Goal: Task Accomplishment & Management: Complete application form

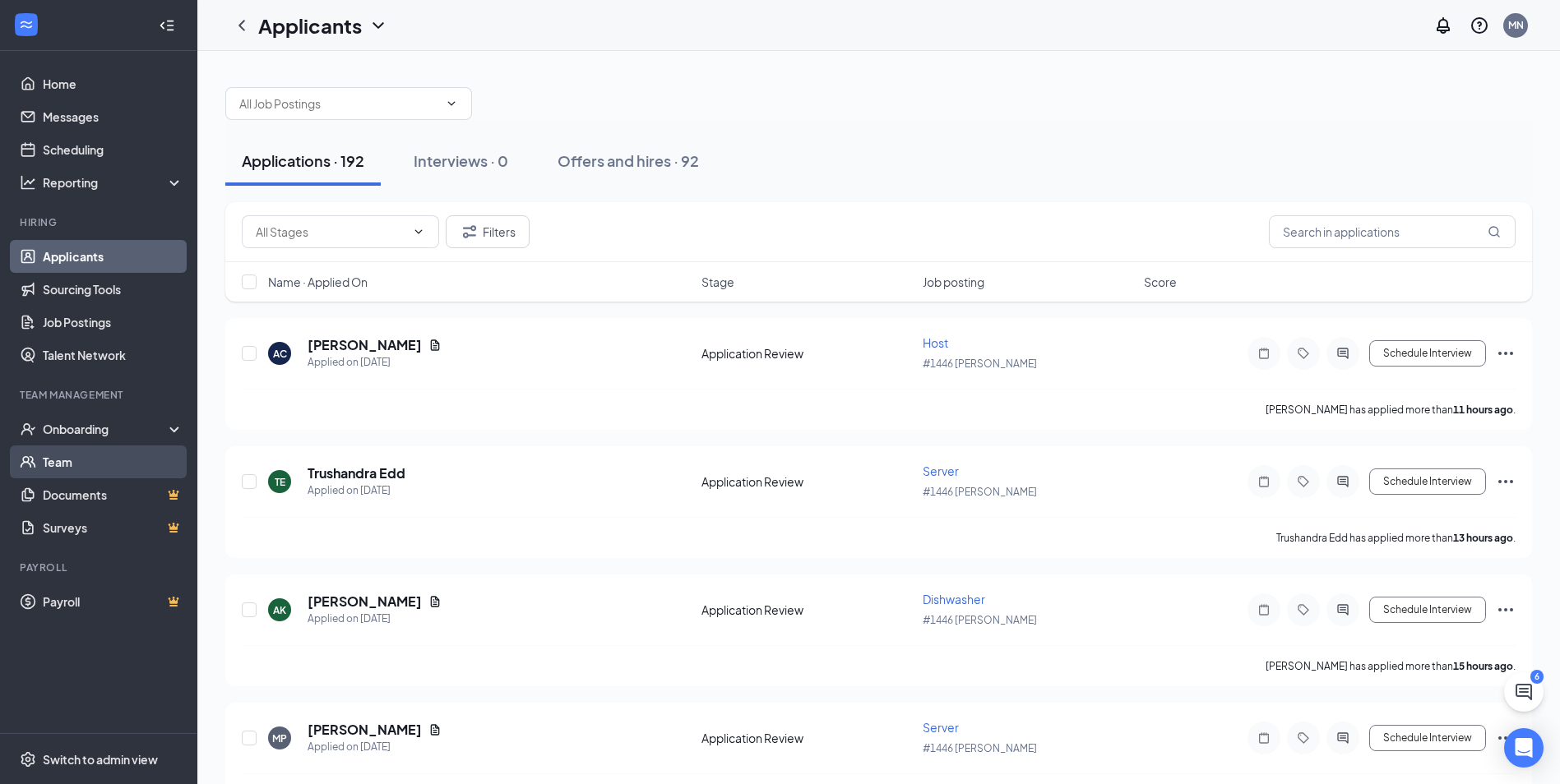
click at [59, 455] on link "Team" at bounding box center [113, 462] width 140 height 33
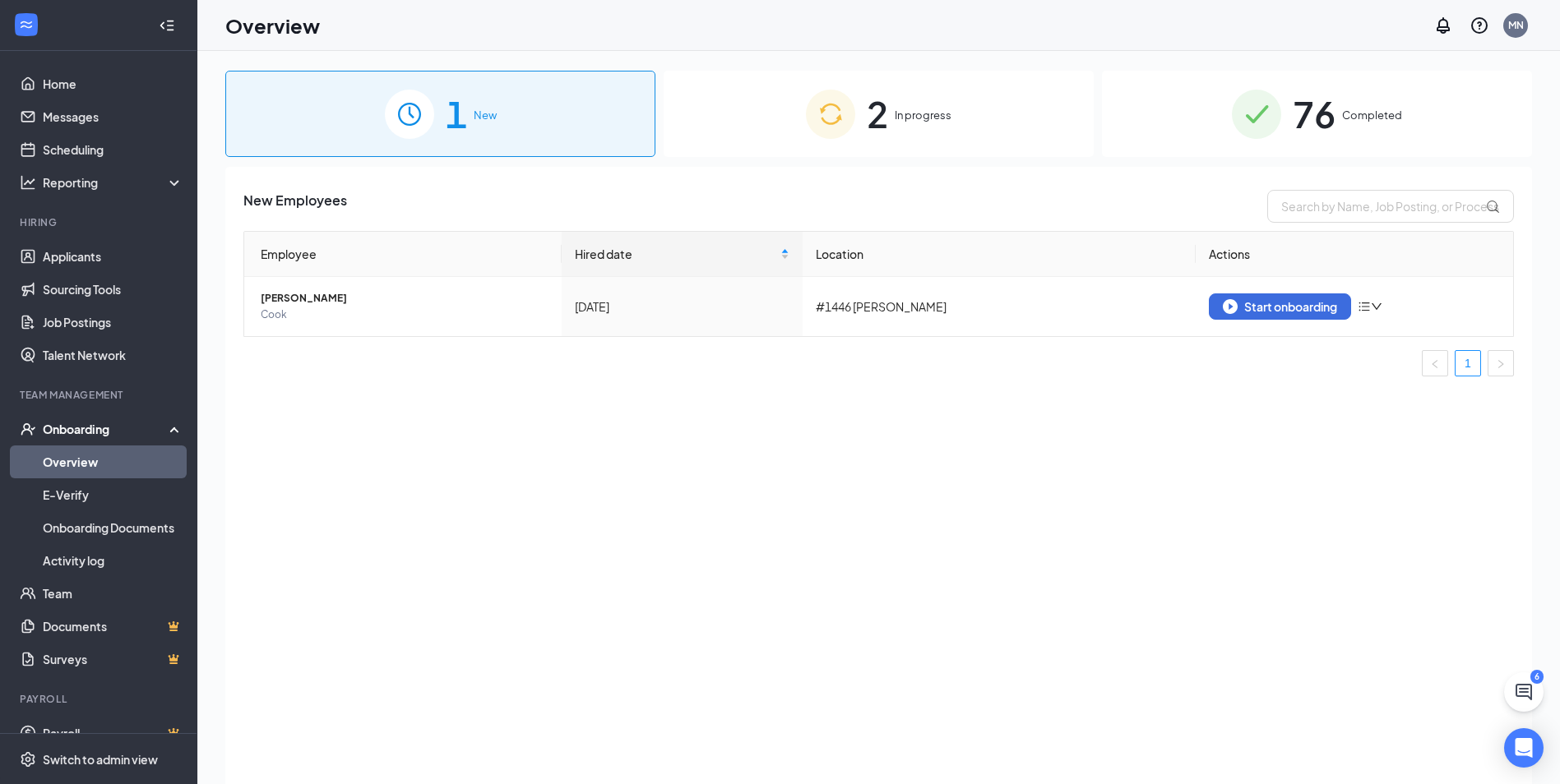
click at [806, 95] on img at bounding box center [830, 113] width 49 height 49
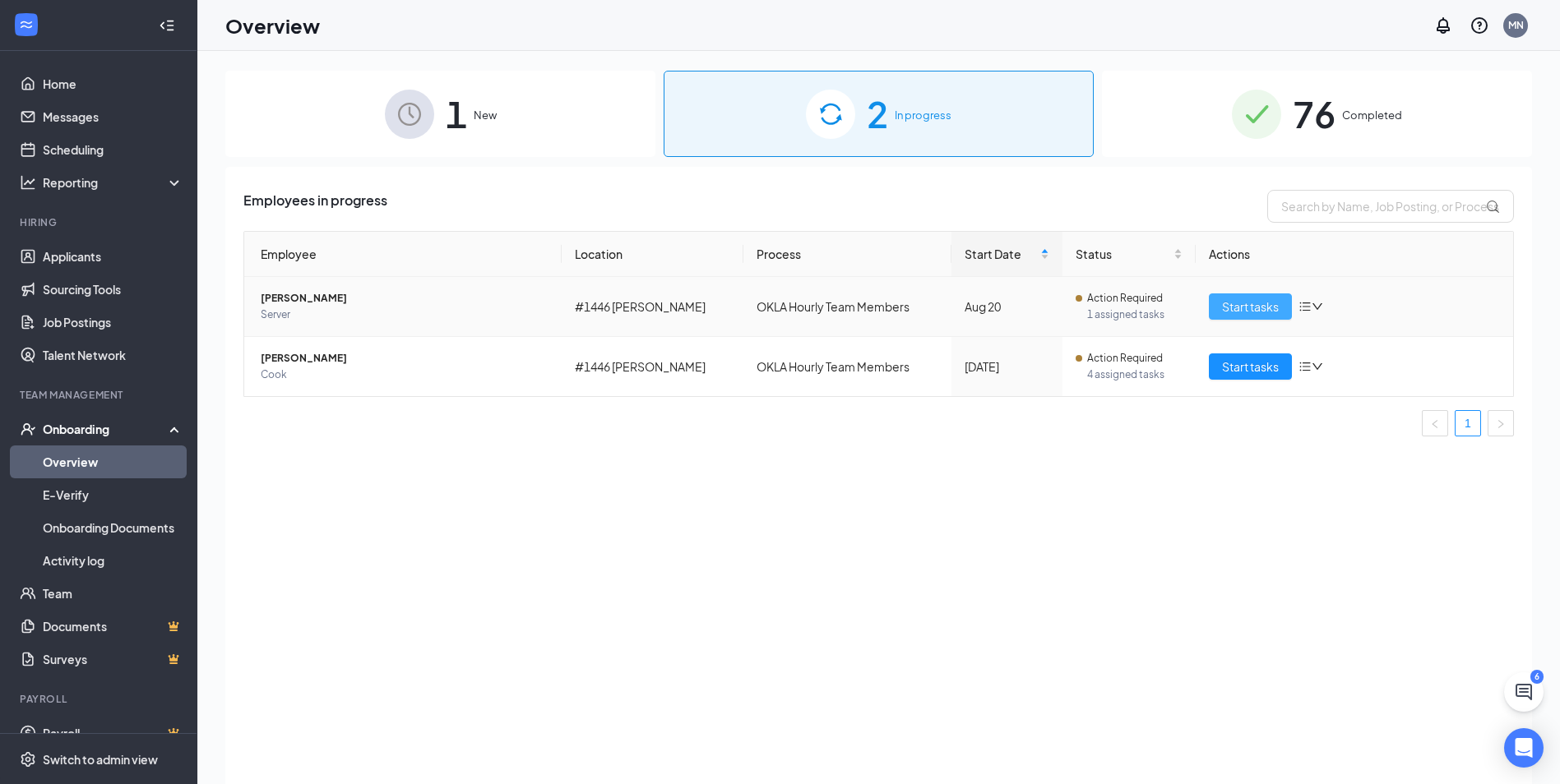
click at [1271, 313] on span "Start tasks" at bounding box center [1250, 306] width 57 height 18
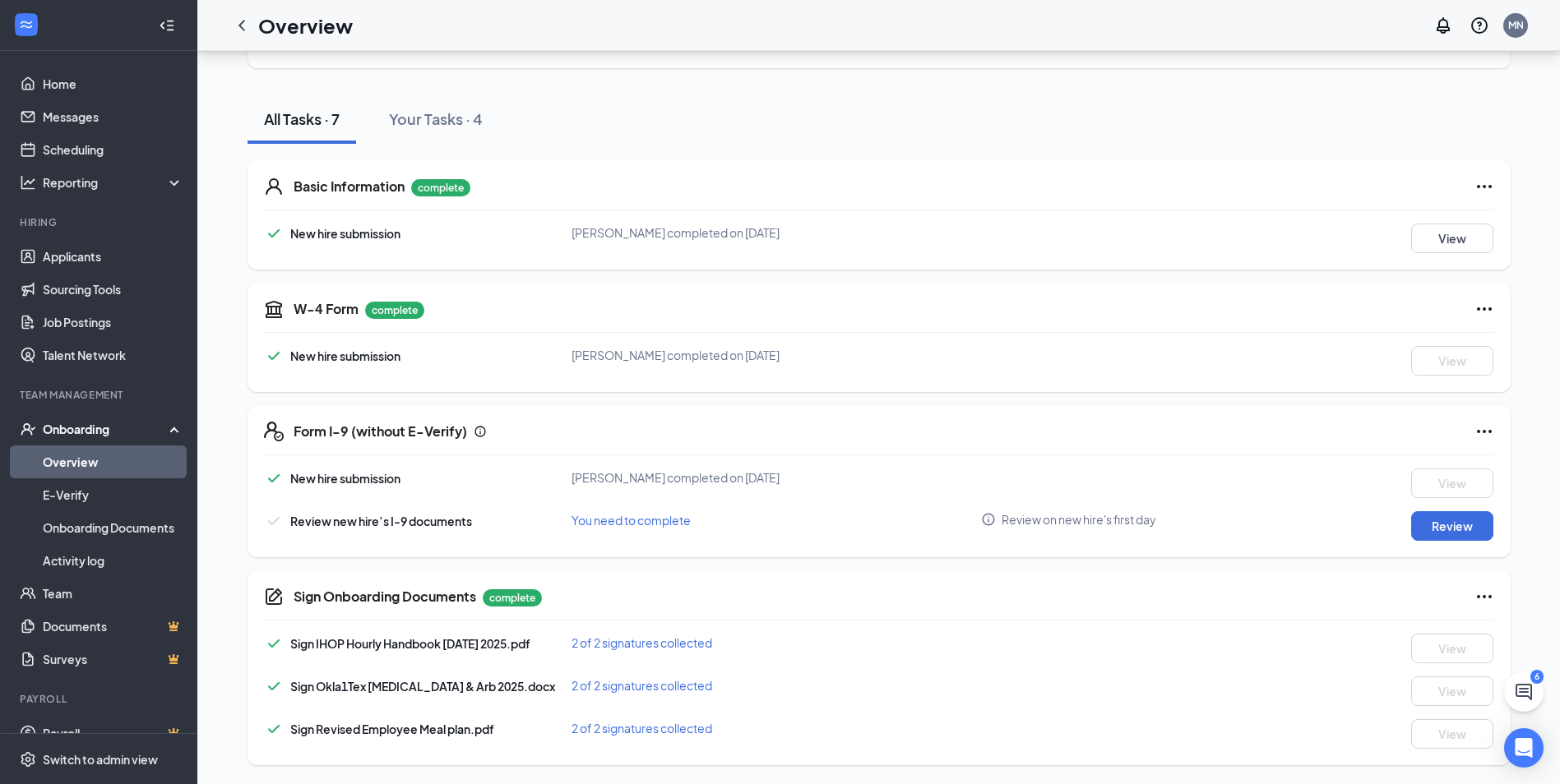
scroll to position [147, 0]
click at [1480, 534] on button "Review" at bounding box center [1452, 525] width 83 height 30
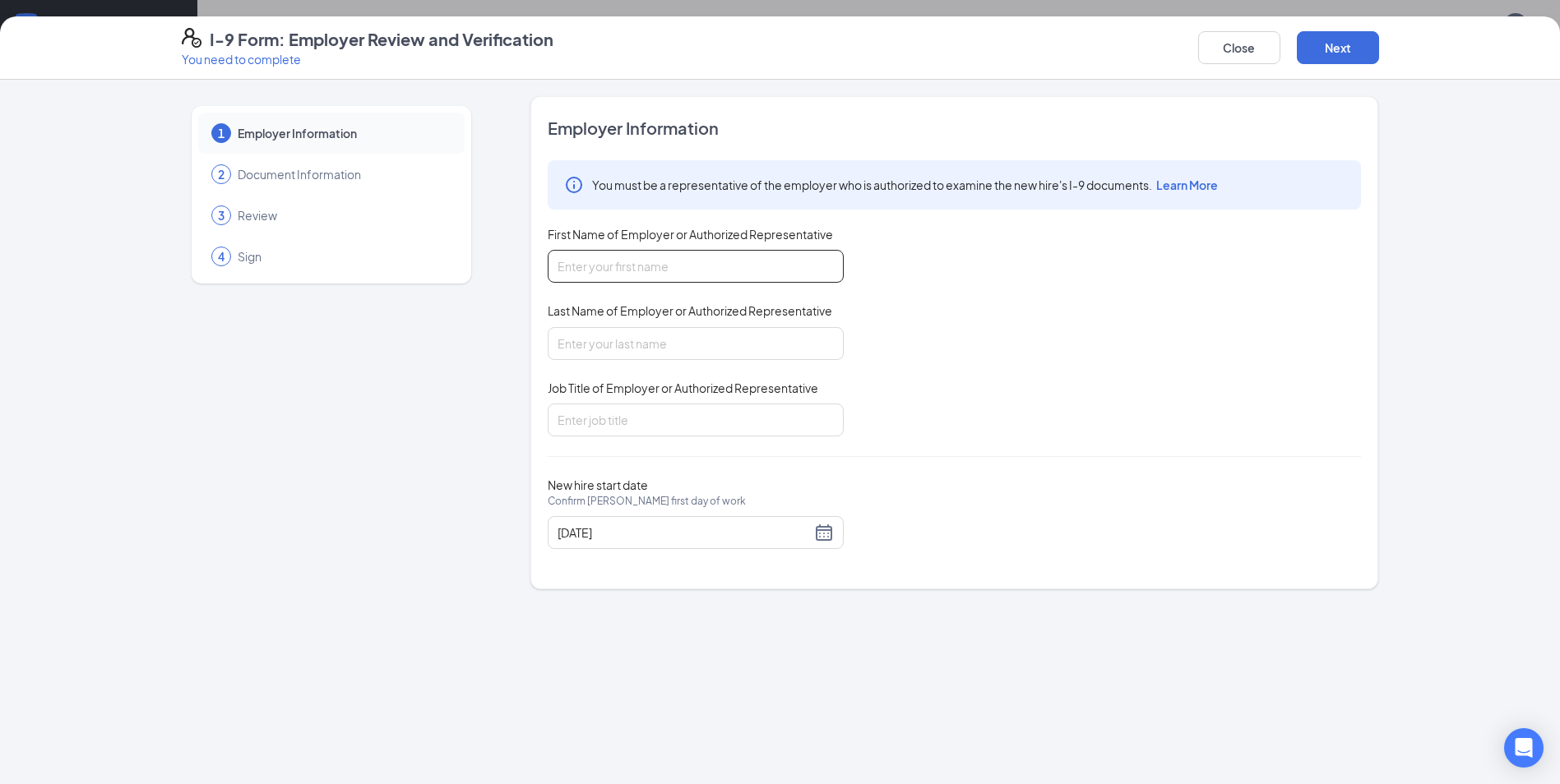
click at [692, 259] on input "First Name of Employer or Authorized Representative" at bounding box center [696, 266] width 296 height 33
type input "Miguel"
click at [600, 343] on input "Last Name of Employer or Authorized Representative" at bounding box center [696, 344] width 296 height 33
type input "Nova"
click at [605, 422] on input "Job Title of Employer or Authorized Representative" at bounding box center [696, 420] width 296 height 33
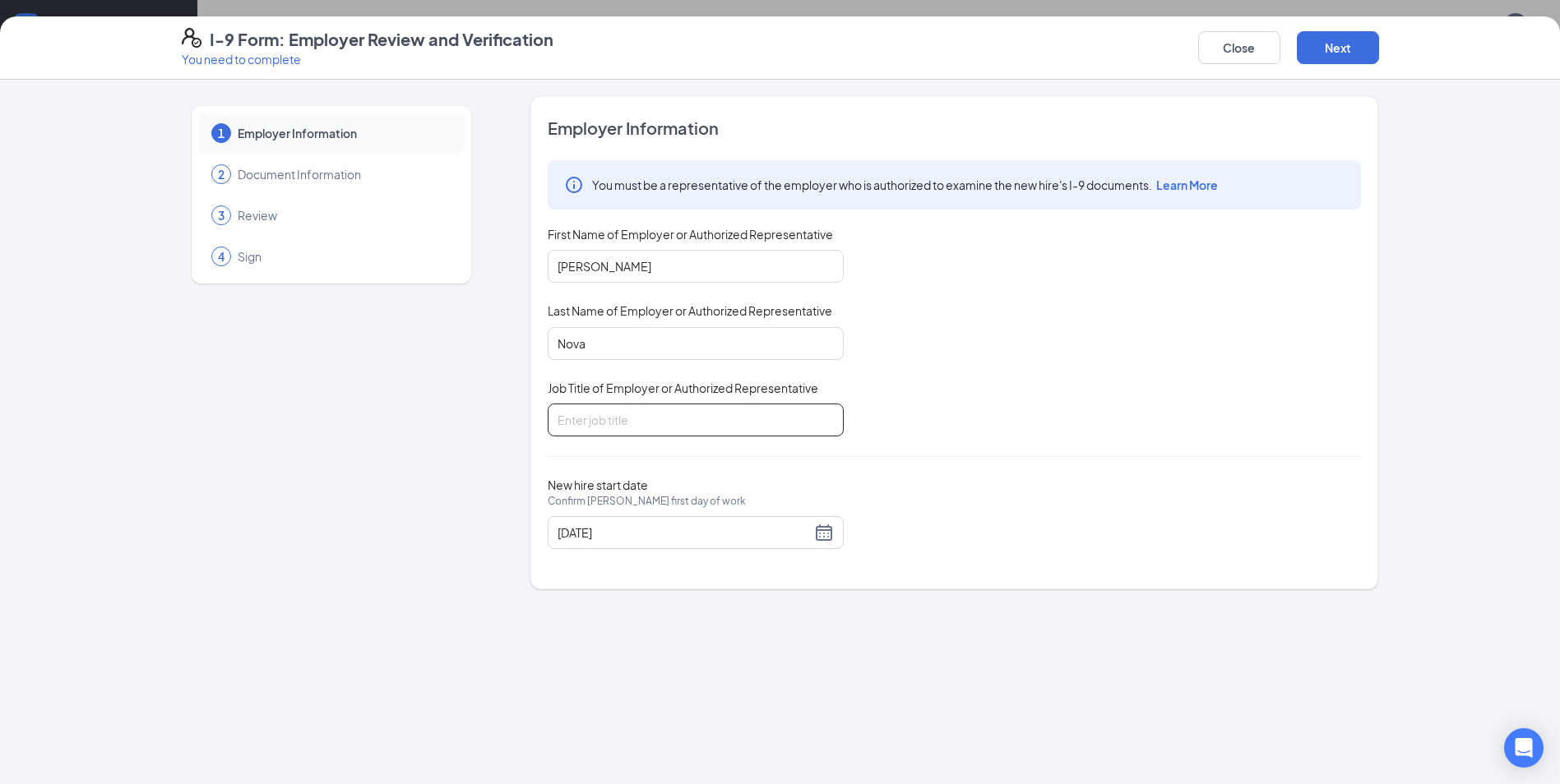
type input "General Manager"
click at [821, 530] on div "08/20/2025" at bounding box center [696, 533] width 276 height 20
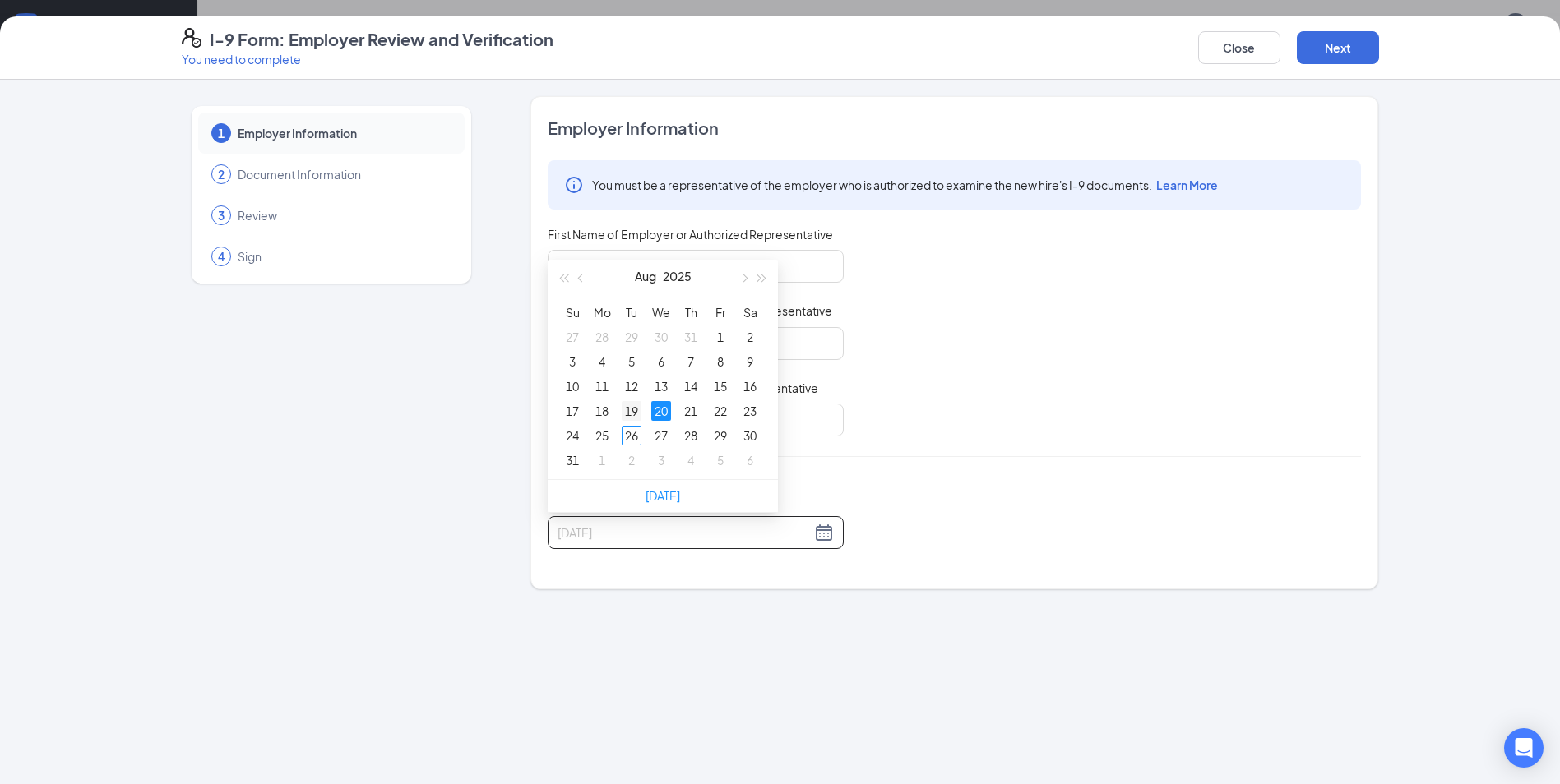
type input "08/19/2025"
click at [630, 415] on div "19" at bounding box center [632, 411] width 20 height 20
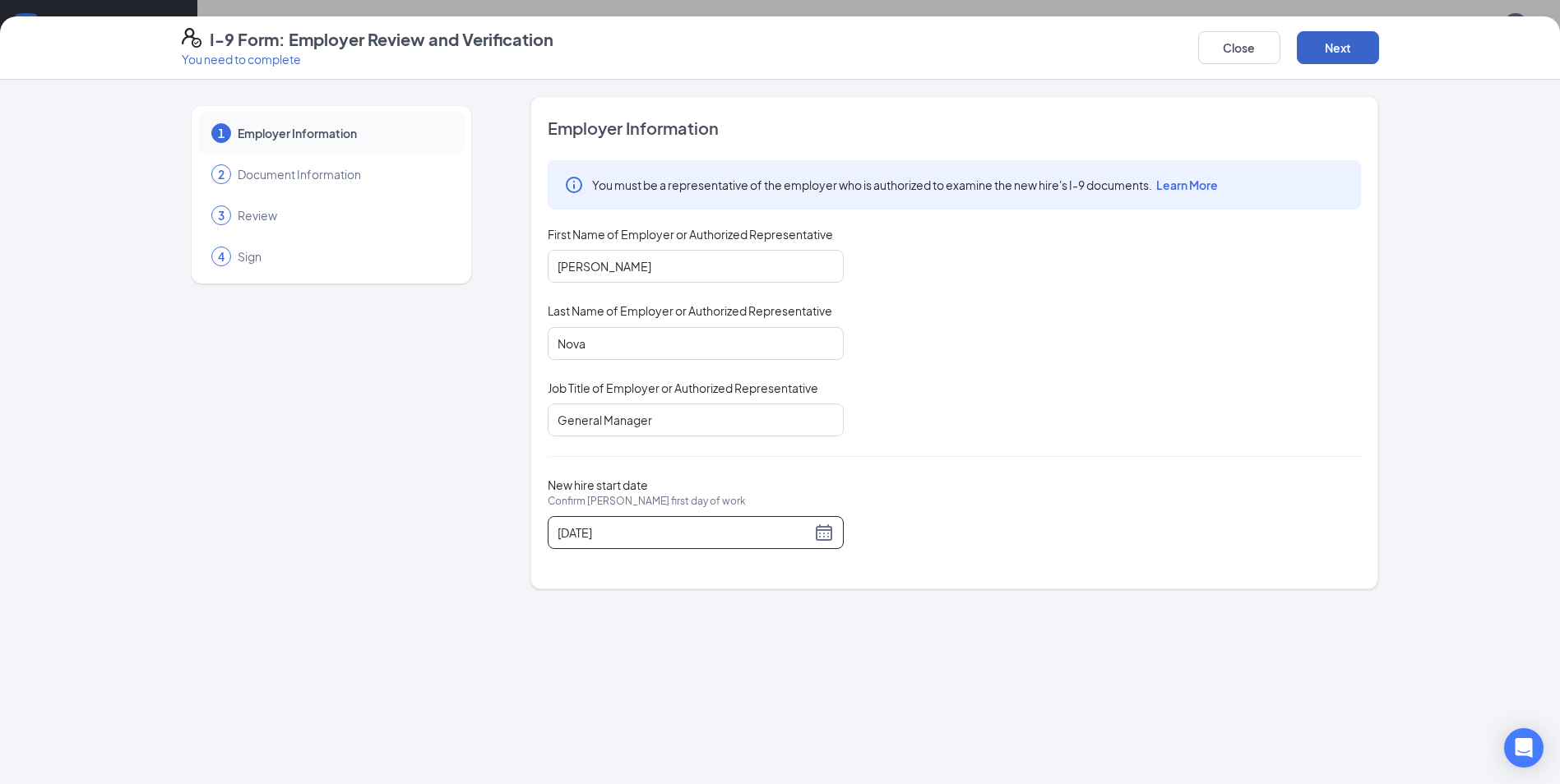
click at [1358, 49] on button "Next" at bounding box center [1338, 48] width 83 height 33
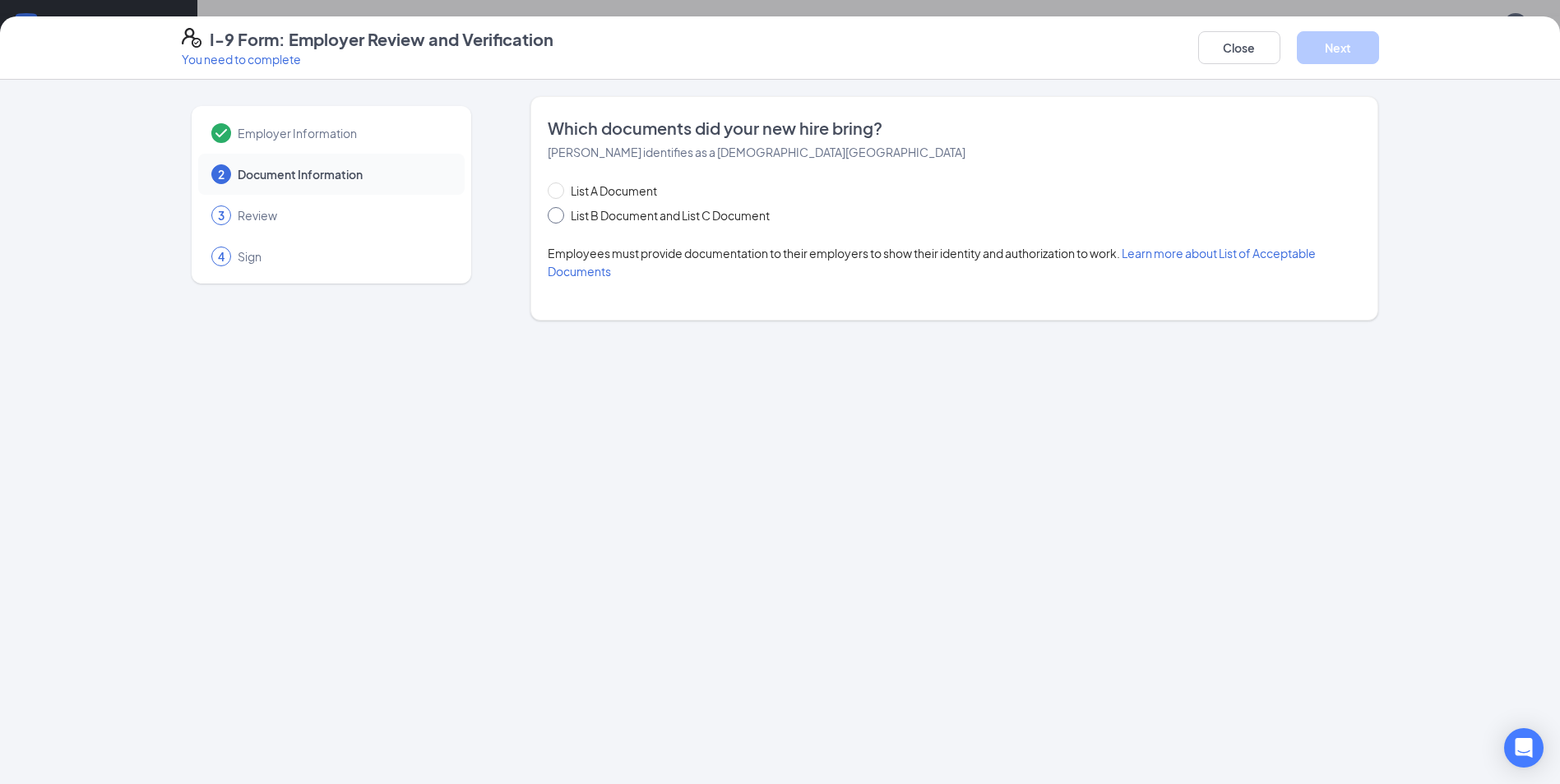
click at [554, 216] on input "List B Document and List C Document" at bounding box center [554, 213] width 12 height 12
radio input "true"
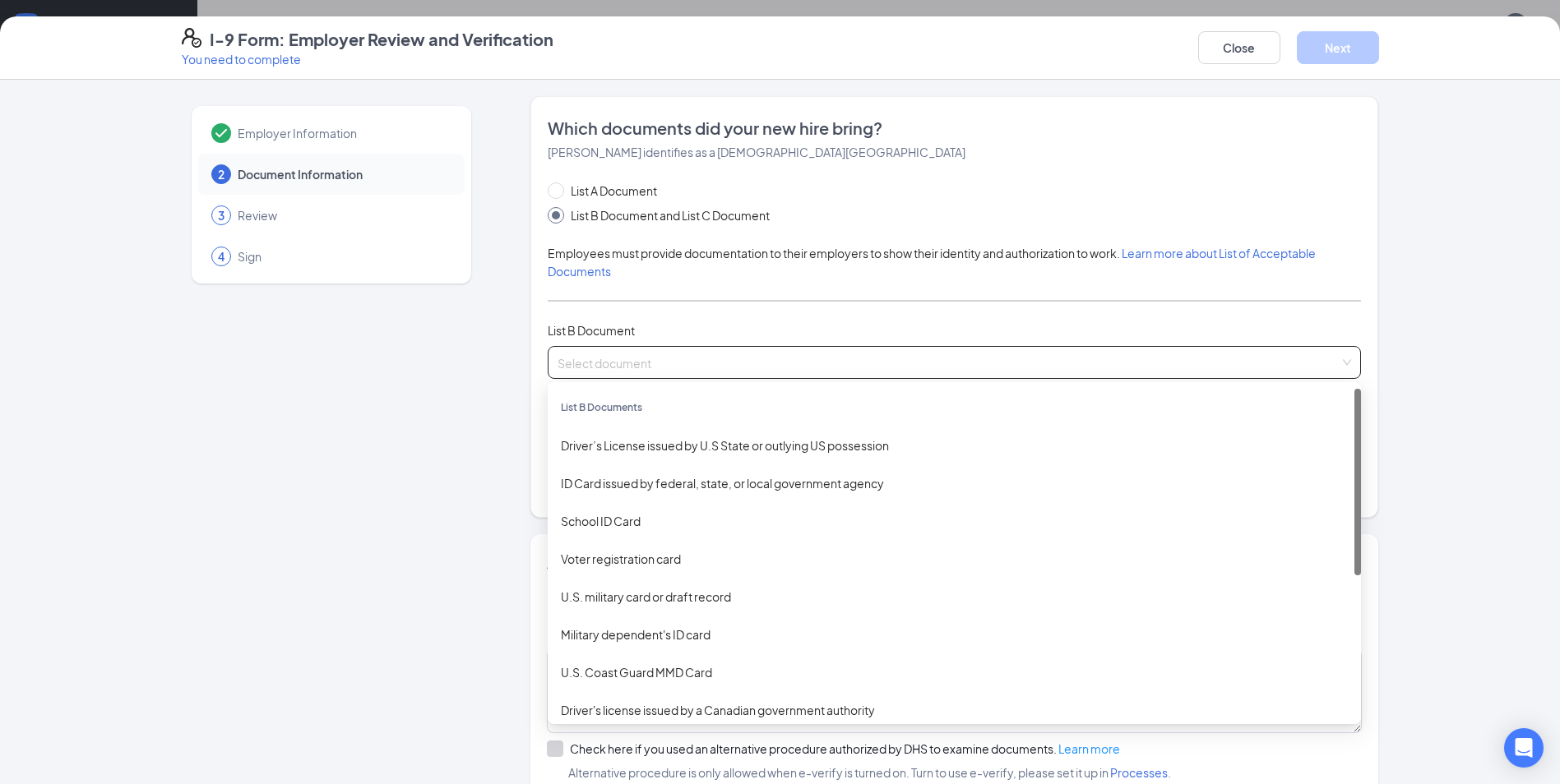
click at [710, 359] on input "search" at bounding box center [948, 360] width 782 height 25
click at [708, 439] on div "Driver’s License issued by U.S State or outlying US possession" at bounding box center [954, 445] width 787 height 18
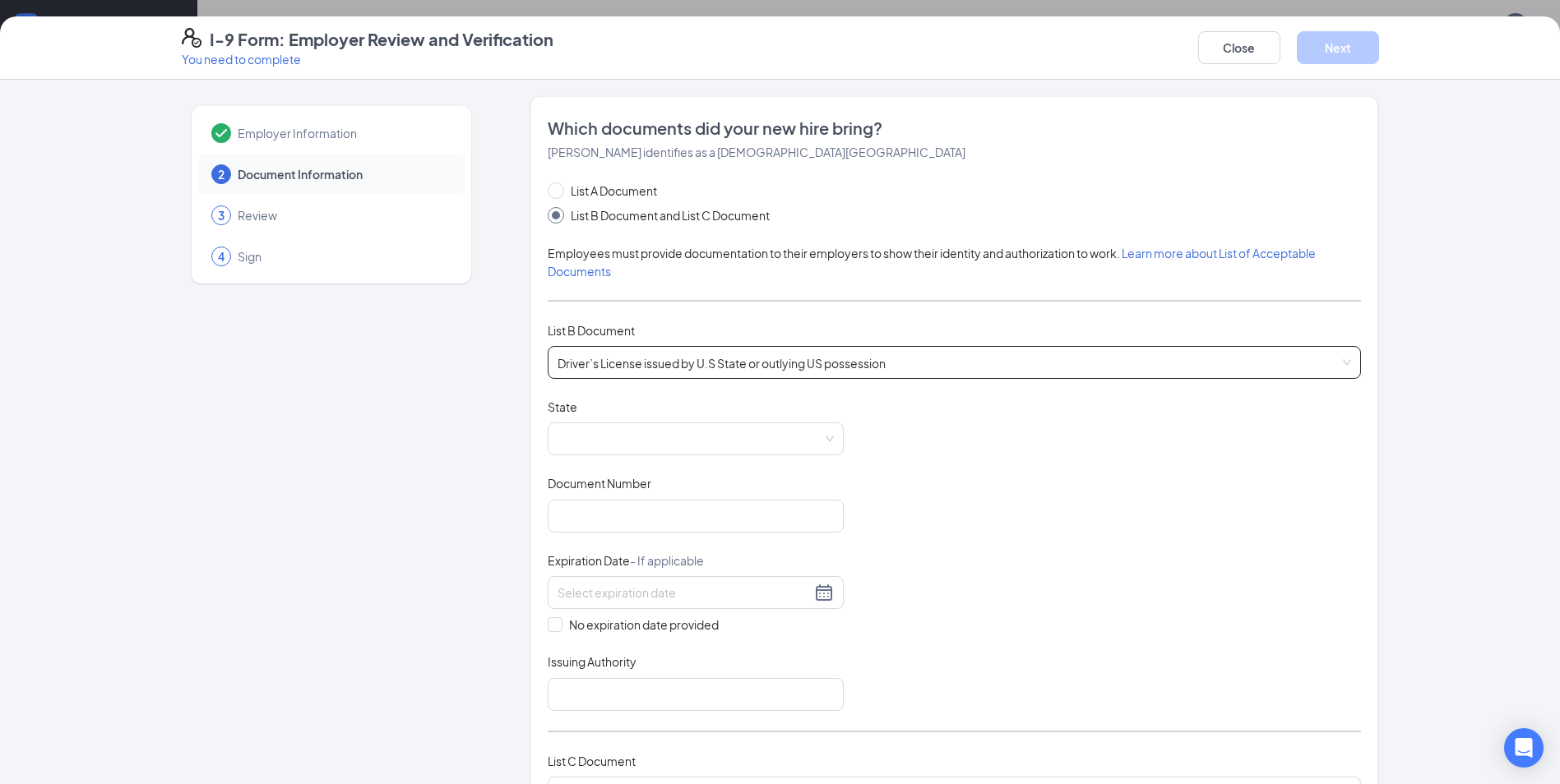
click at [708, 439] on span at bounding box center [696, 439] width 276 height 32
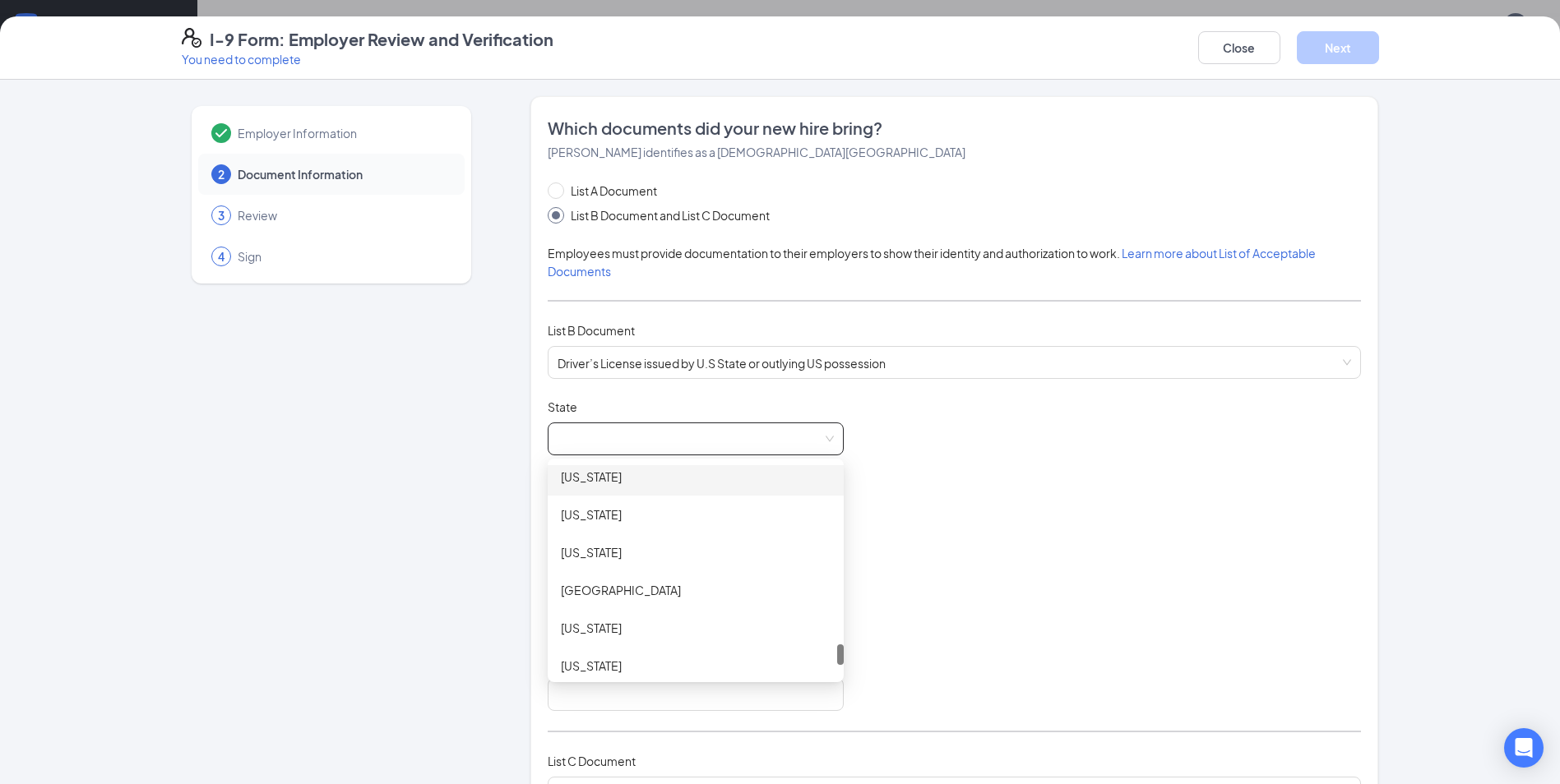
click at [605, 475] on div "Texas" at bounding box center [695, 476] width 270 height 18
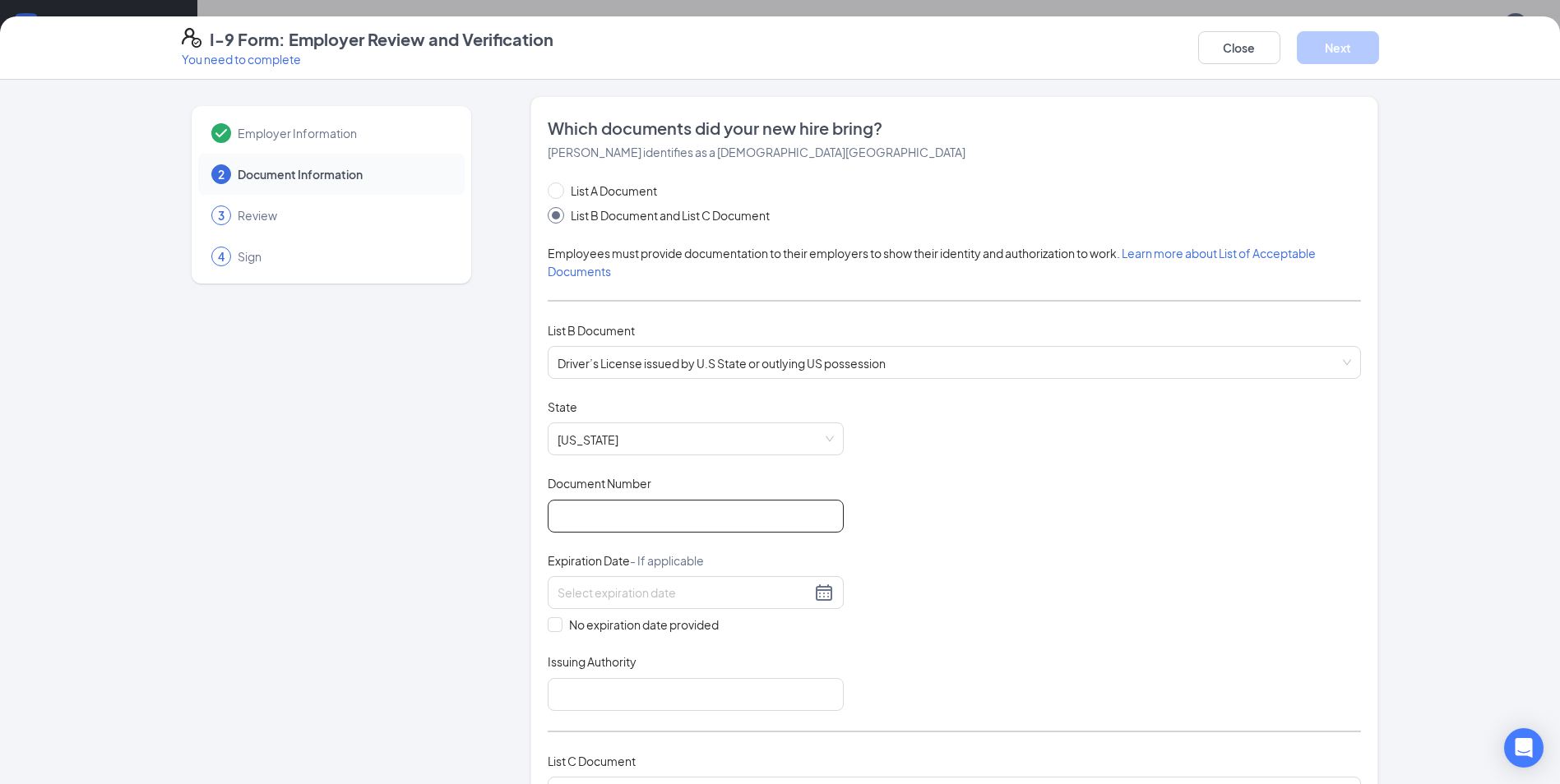
click at [596, 521] on input "Document Number" at bounding box center [696, 516] width 296 height 33
click at [552, 512] on input "Document Number" at bounding box center [696, 516] width 296 height 33
type input "43638089"
click at [581, 592] on input at bounding box center [684, 592] width 253 height 18
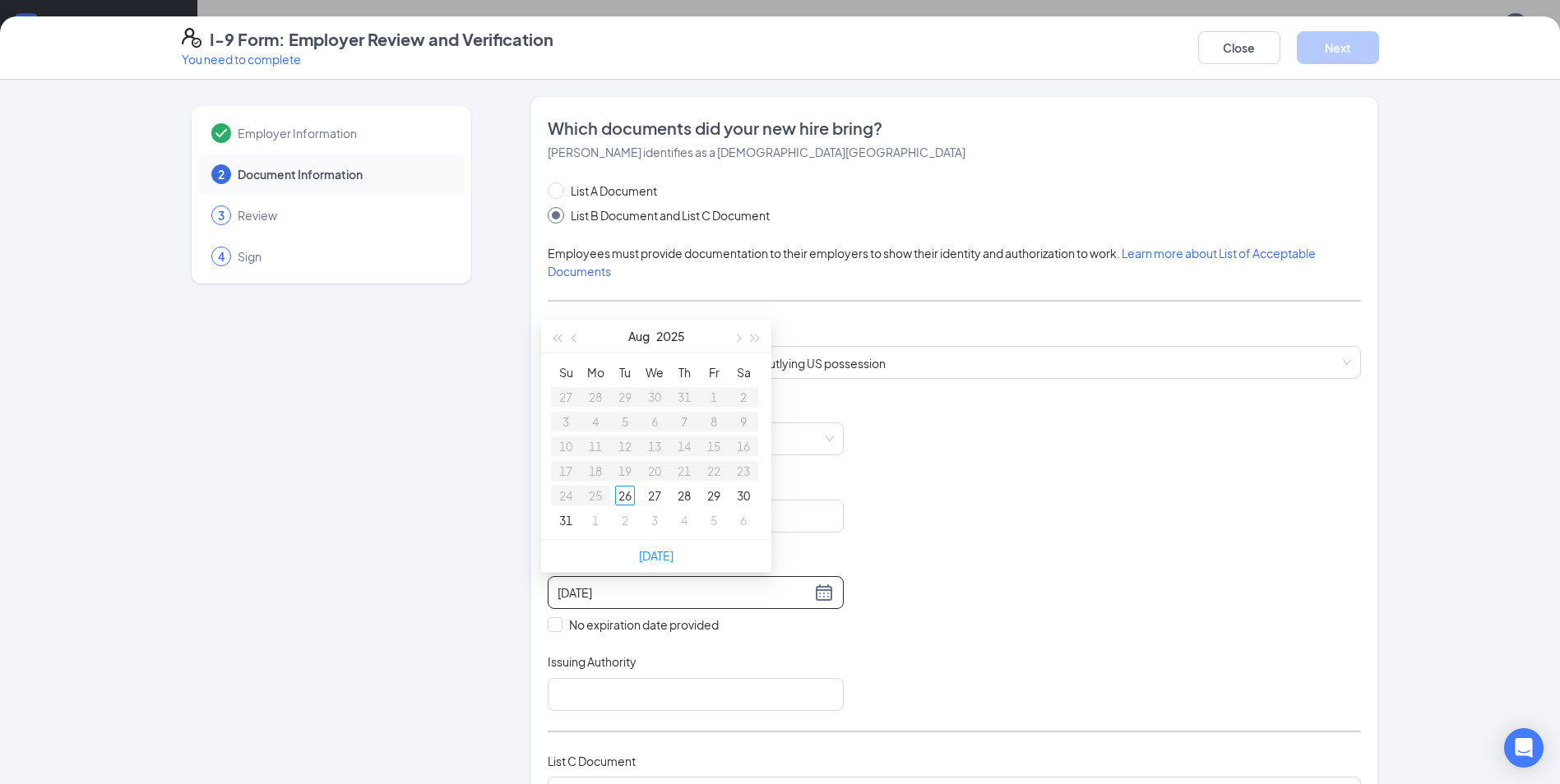
type input "08/28/2025"
type input "09/01/2025"
click at [554, 331] on button "button" at bounding box center [557, 336] width 18 height 33
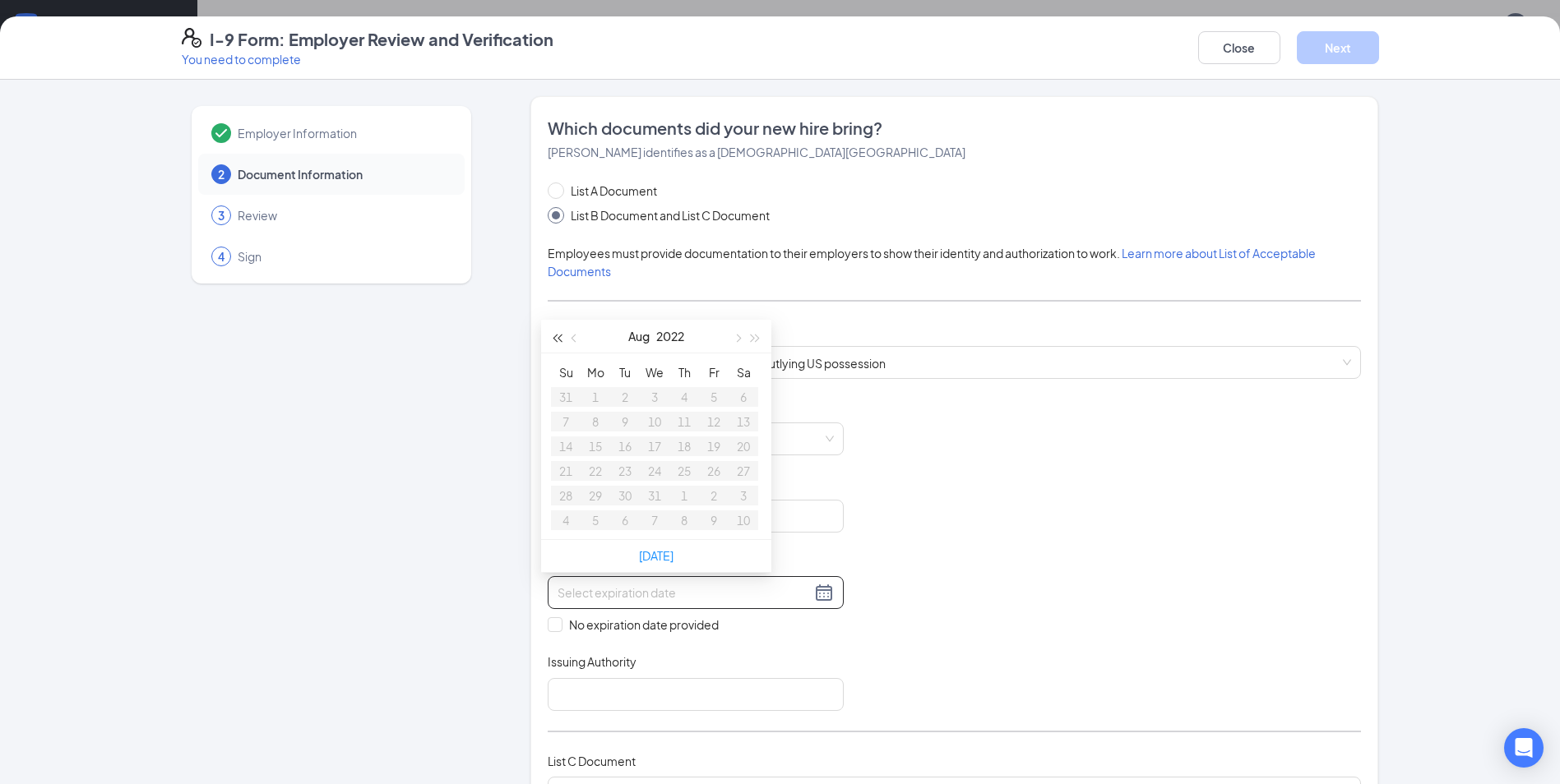
click at [554, 331] on button "button" at bounding box center [557, 336] width 18 height 33
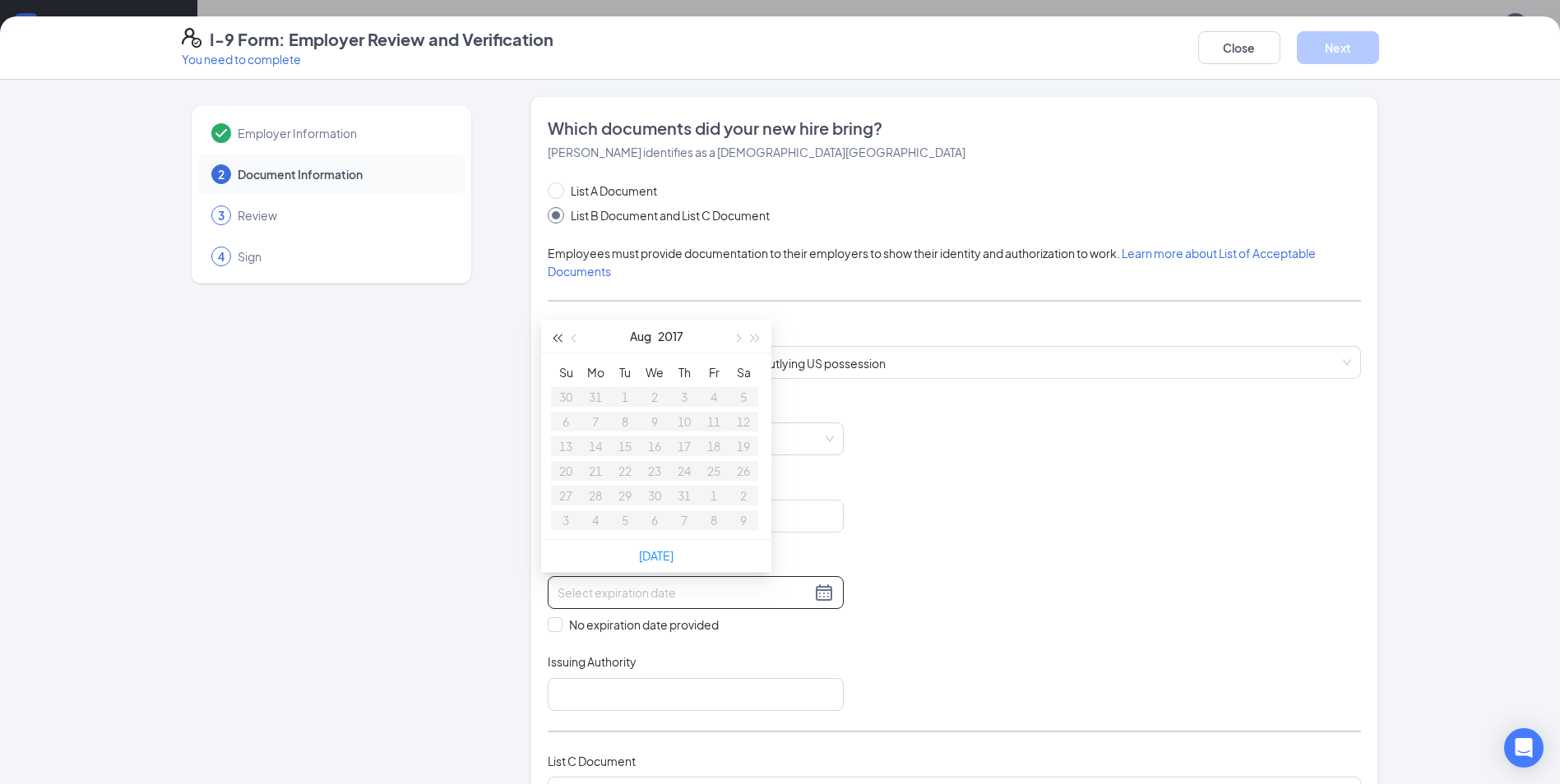
click at [554, 331] on button "button" at bounding box center [557, 336] width 18 height 33
click at [580, 590] on input at bounding box center [684, 592] width 253 height 18
type input "05/19/2029"
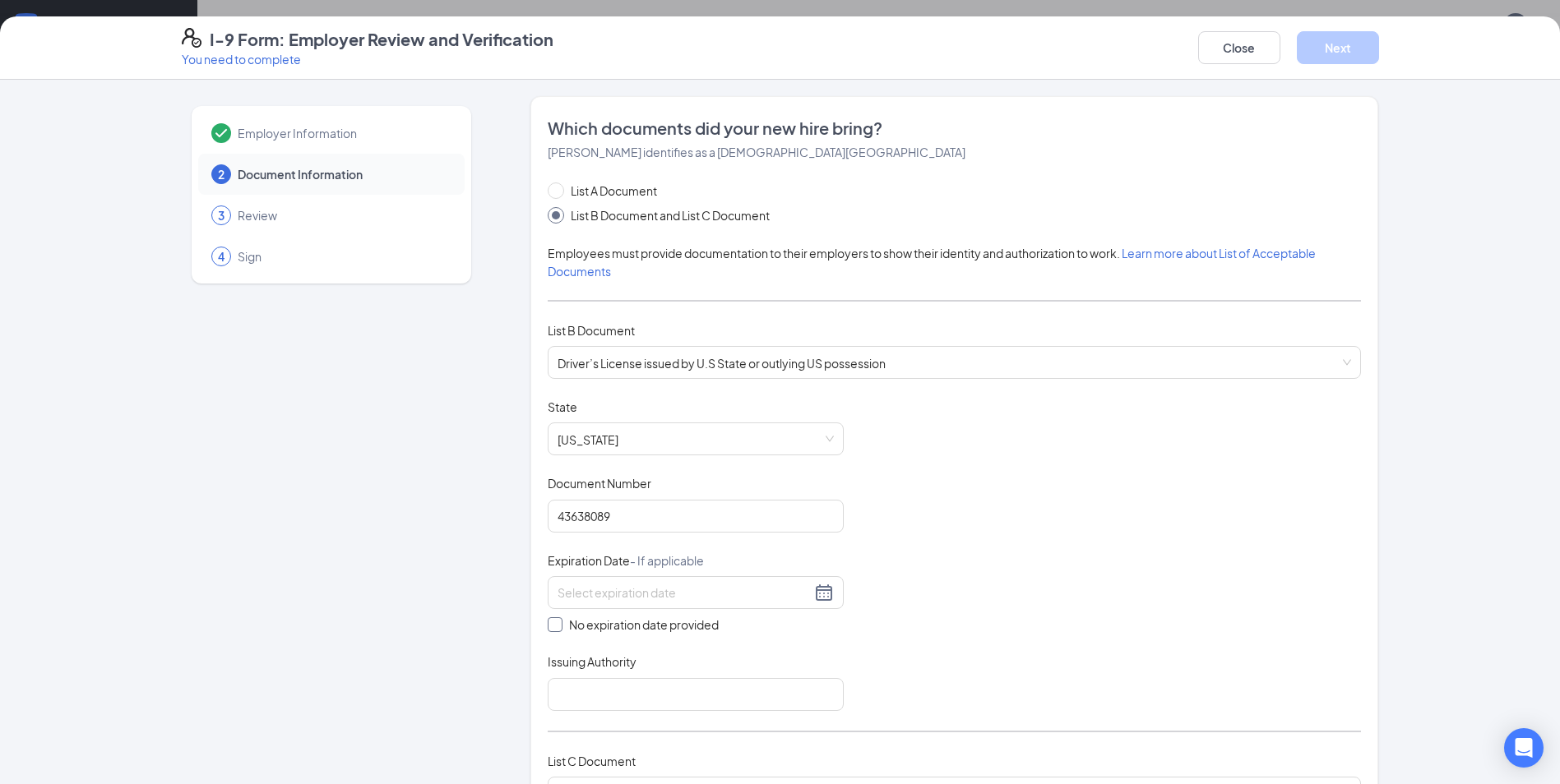
click at [638, 633] on span "No expiration date provided" at bounding box center [644, 625] width 163 height 18
click at [560, 629] on input "No expiration date provided" at bounding box center [554, 623] width 12 height 12
checkbox input "true"
click at [591, 688] on input "Issuing Authority" at bounding box center [696, 697] width 296 height 33
type input "TX"
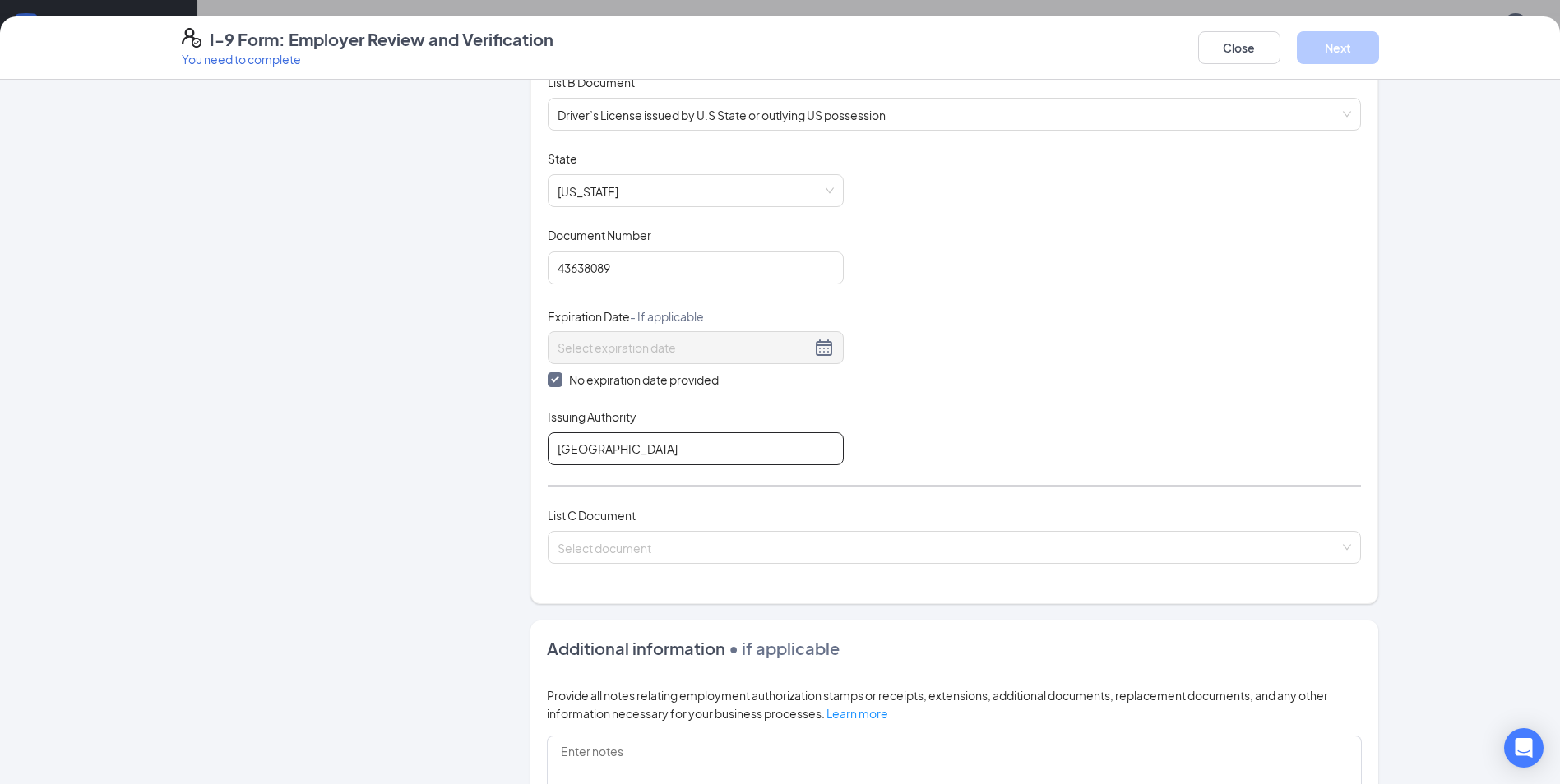
scroll to position [521, 0]
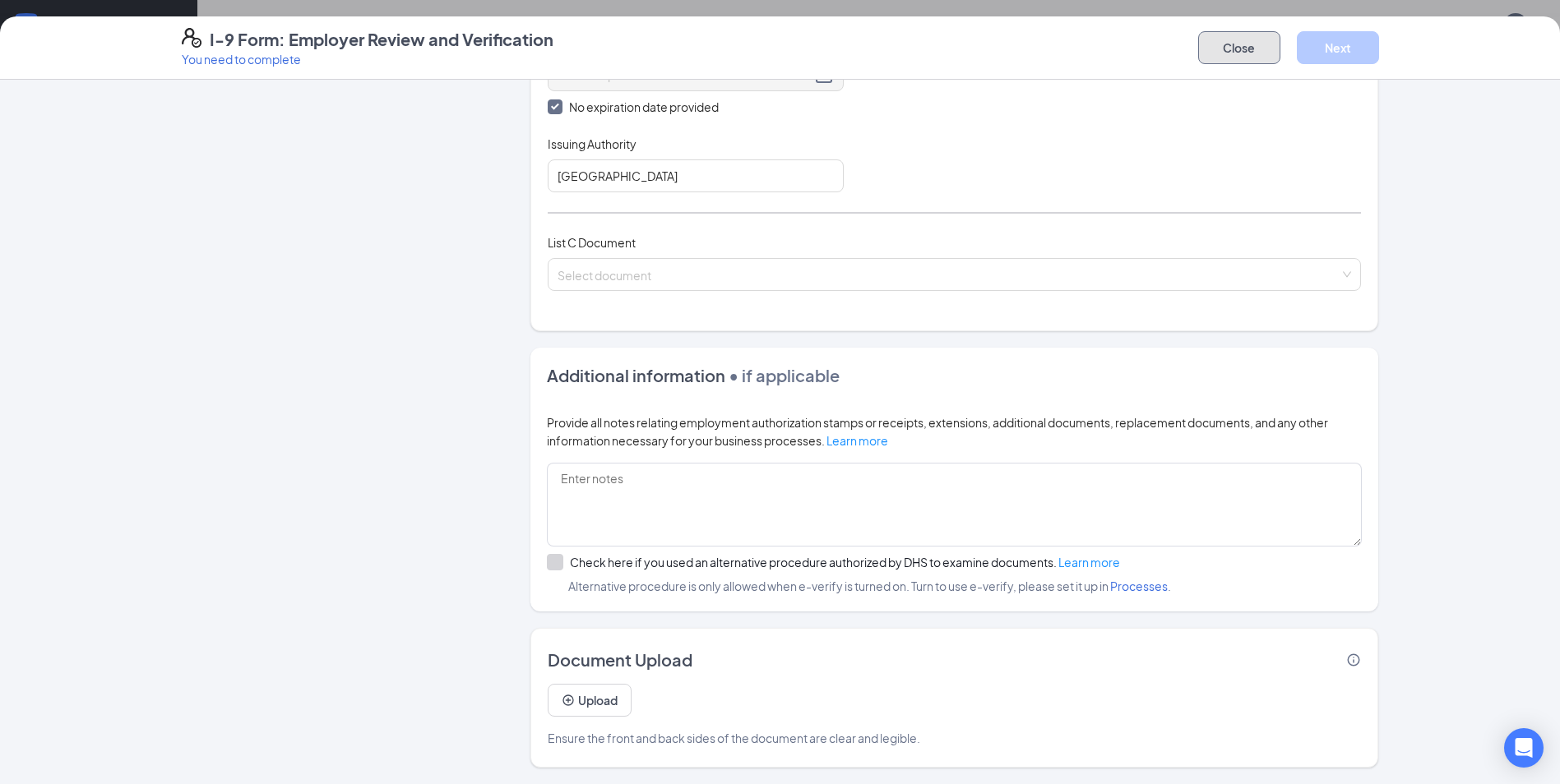
click at [1228, 38] on button "Close" at bounding box center [1239, 48] width 83 height 33
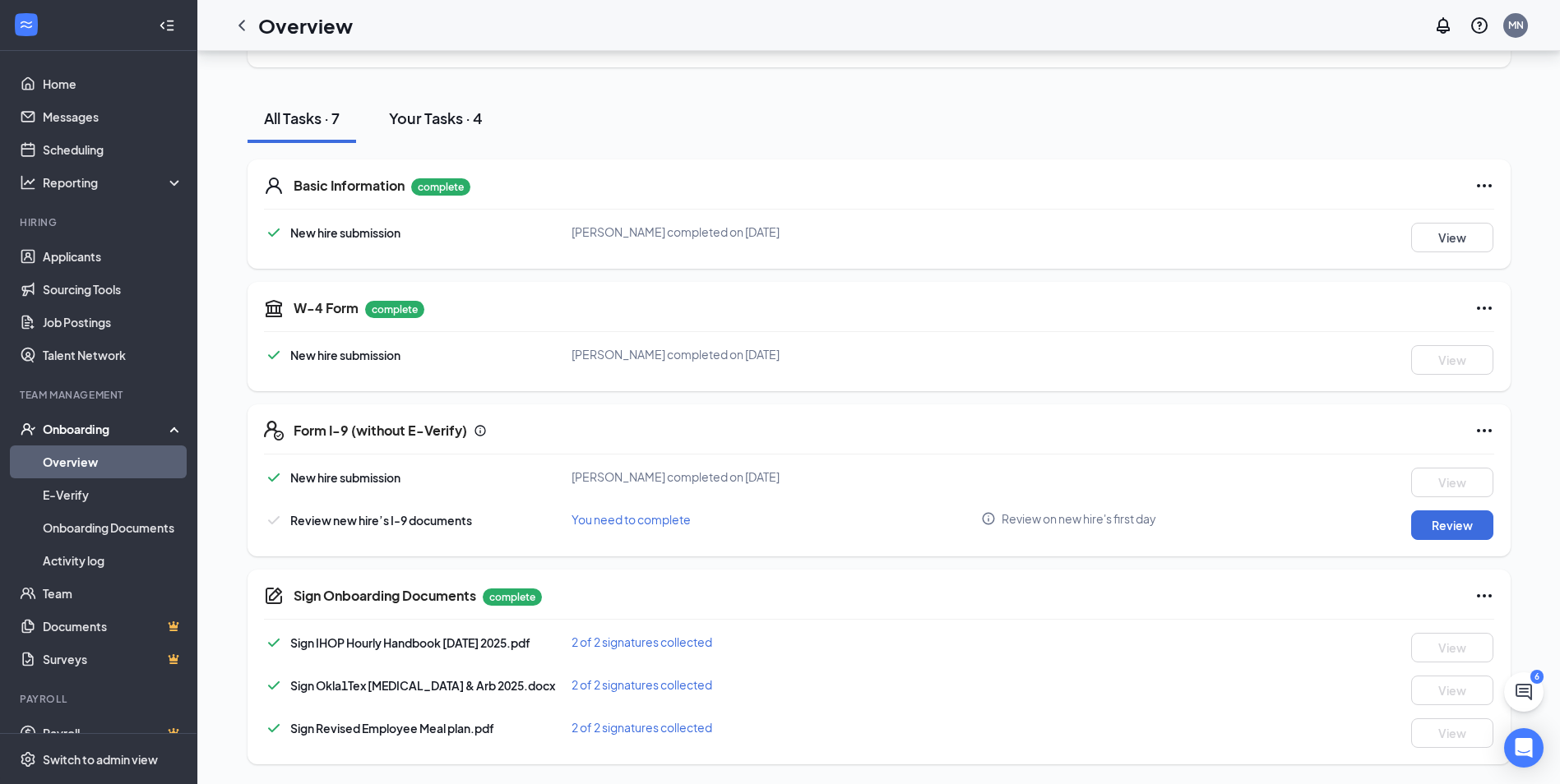
click at [458, 118] on div "Your Tasks · 4" at bounding box center [436, 117] width 94 height 20
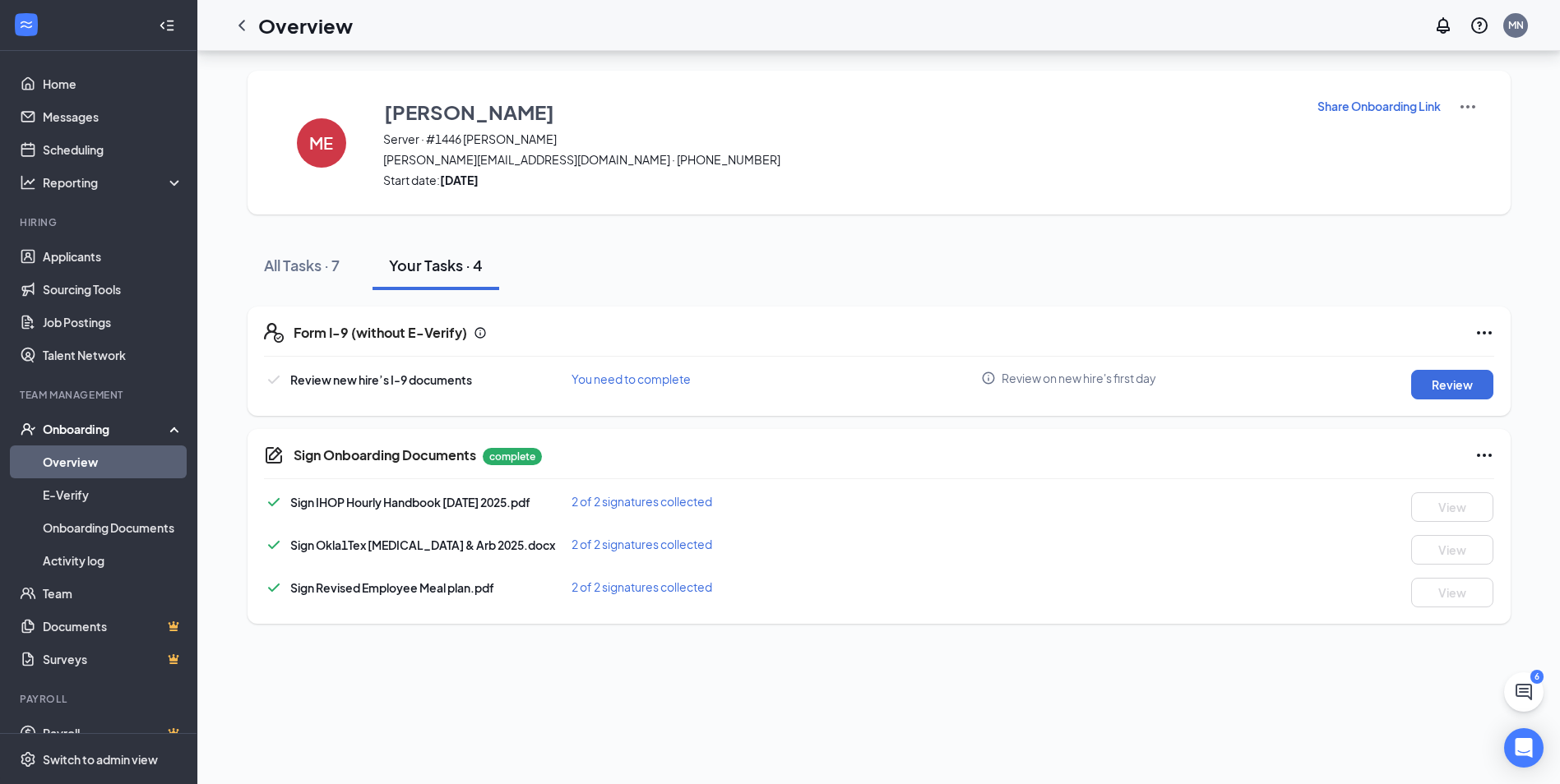
scroll to position [0, 0]
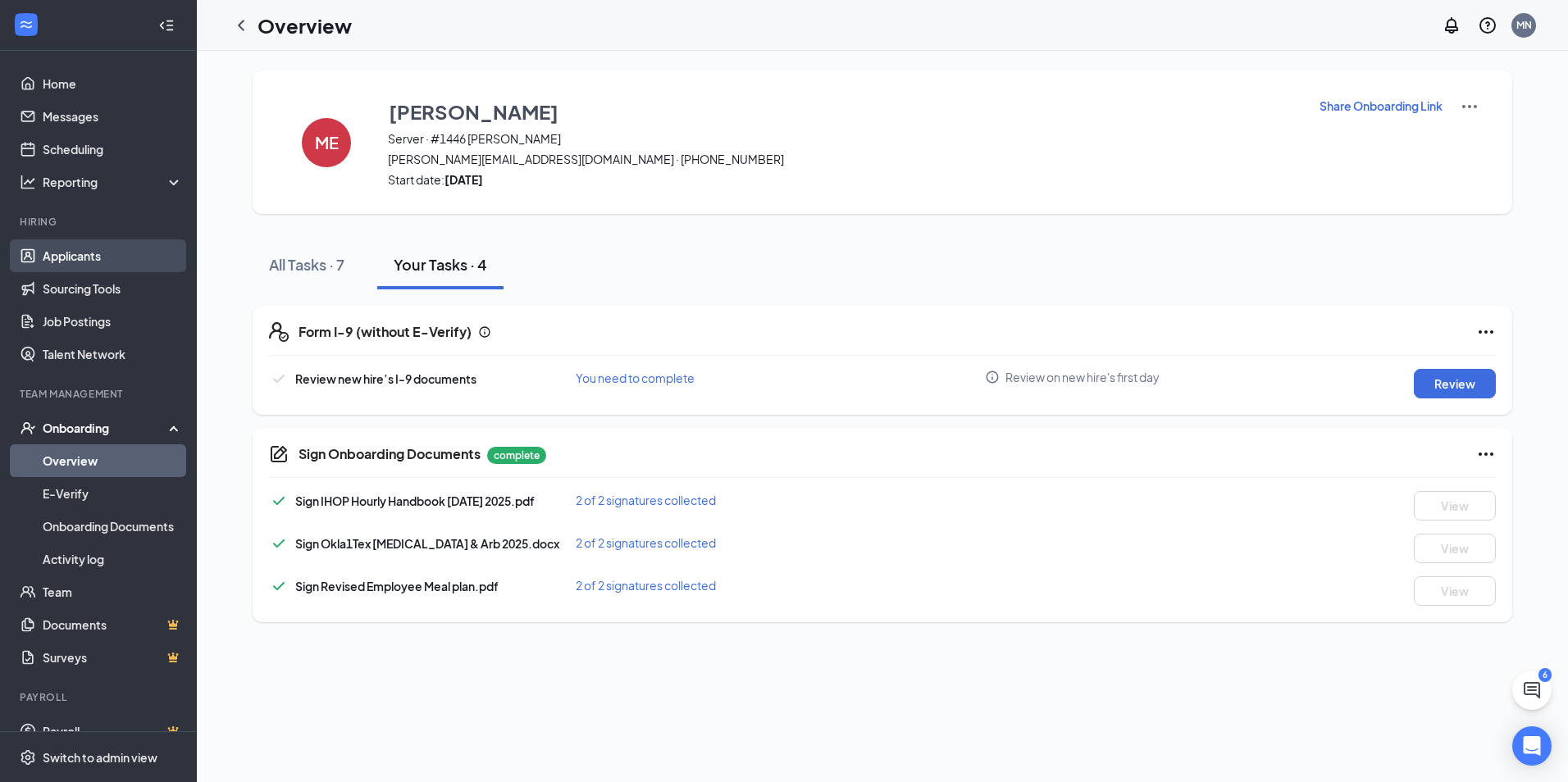
click at [91, 257] on link "Applicants" at bounding box center [113, 256] width 140 height 33
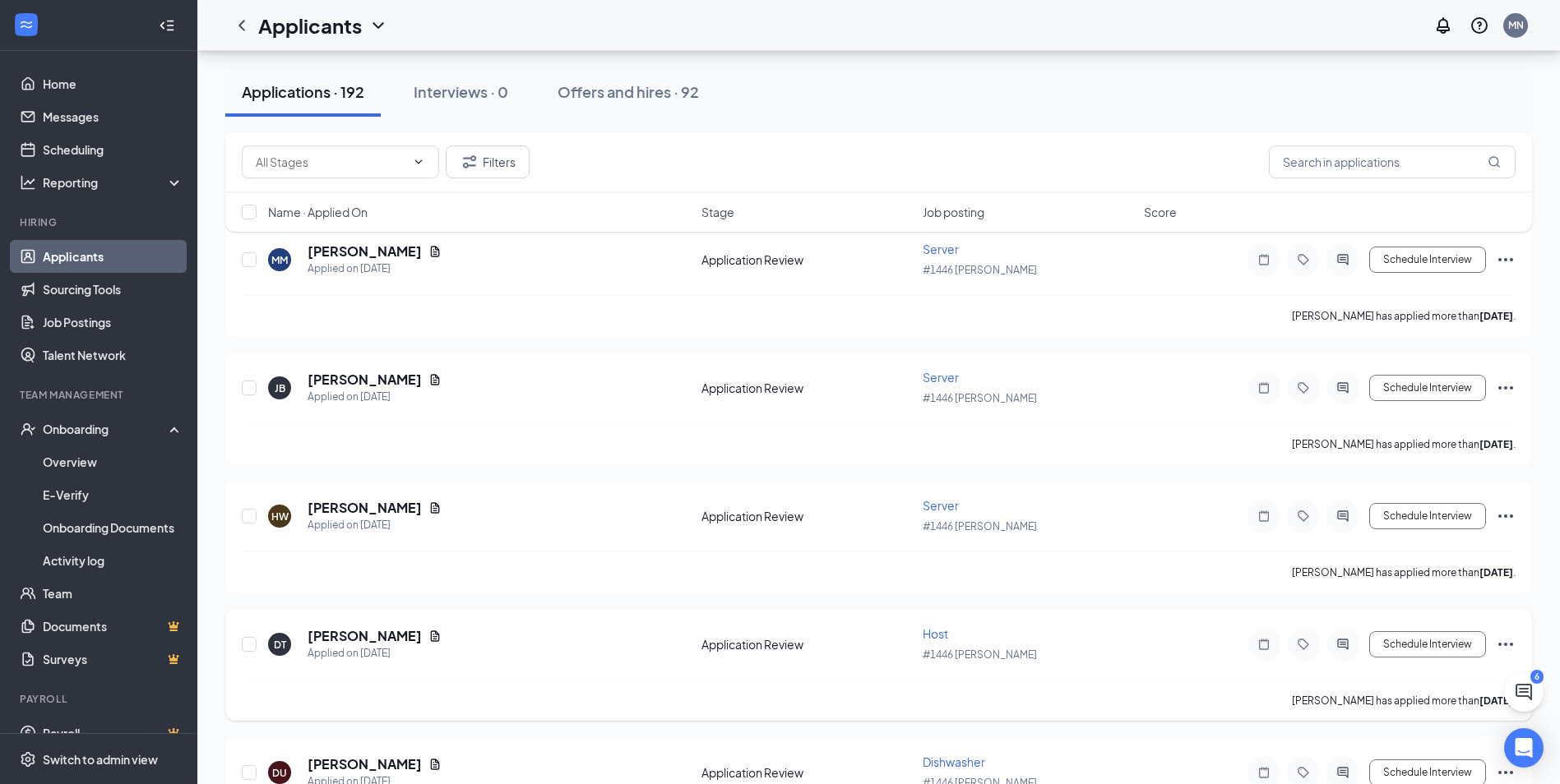
scroll to position [2603, 0]
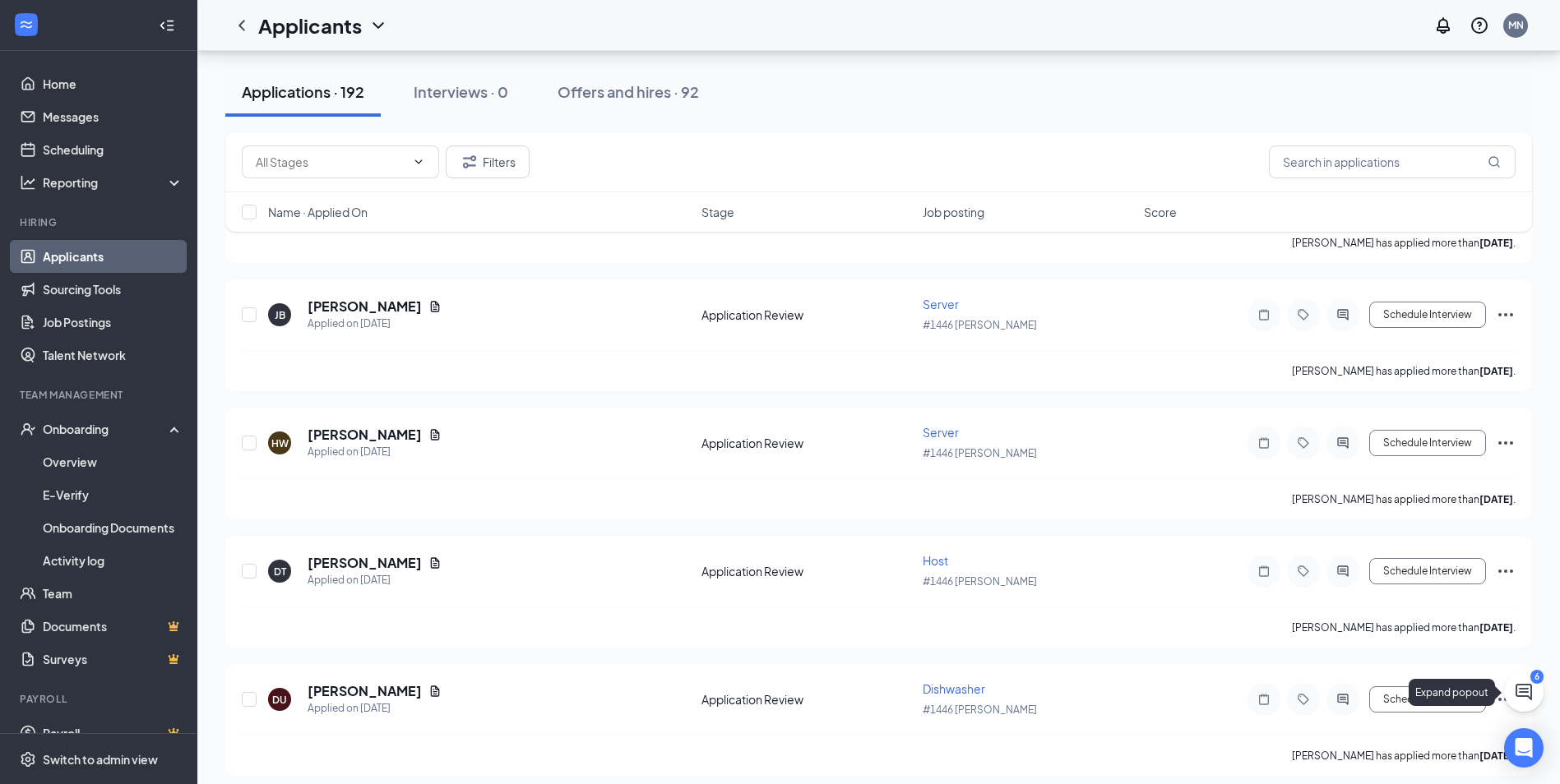
click at [1526, 685] on icon "ChatActive" at bounding box center [1524, 692] width 16 height 16
click at [1335, 755] on div "Chat 6" at bounding box center [1330, 763] width 252 height 26
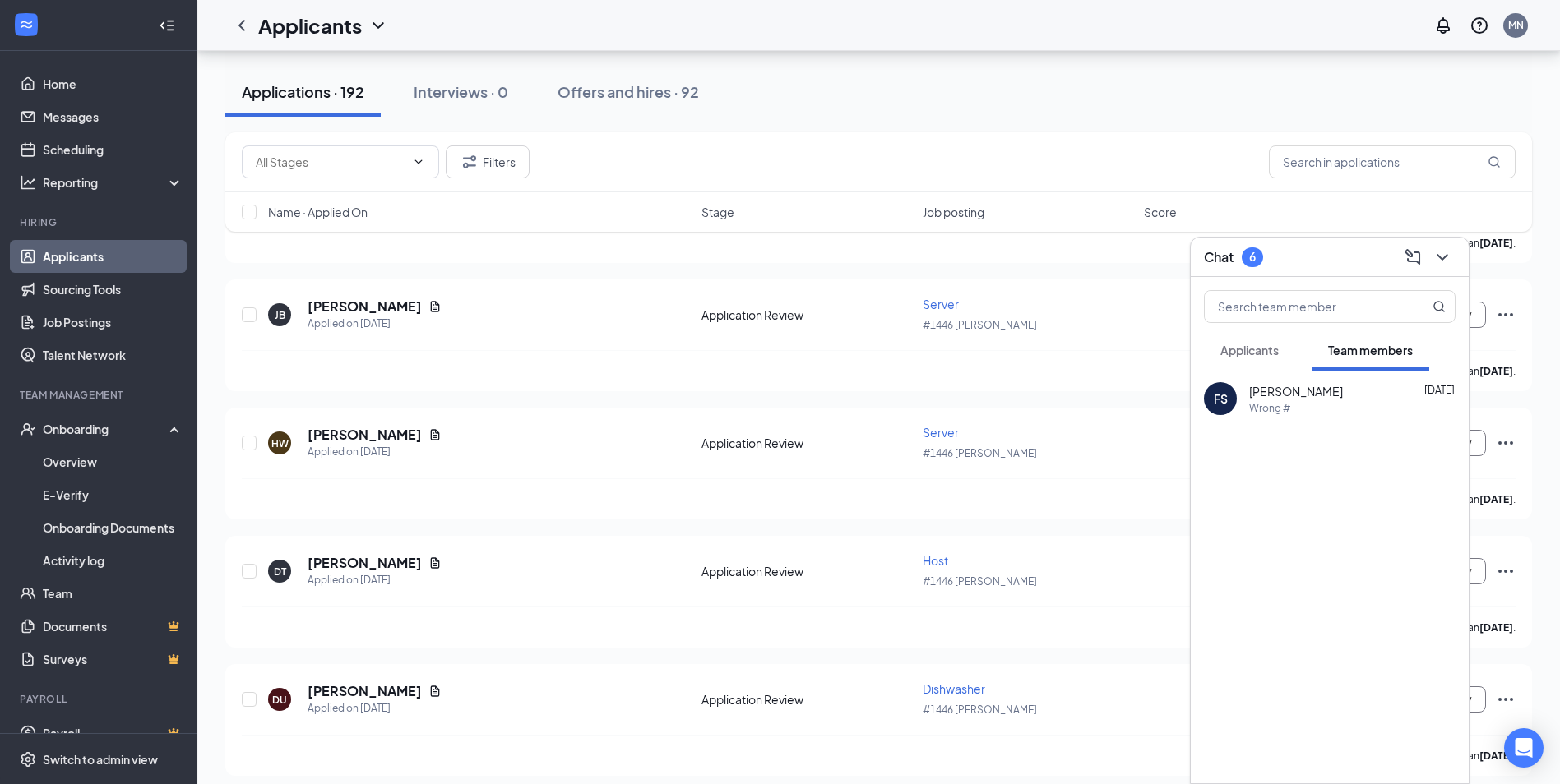
click at [1245, 357] on span "Applicants" at bounding box center [1249, 349] width 59 height 14
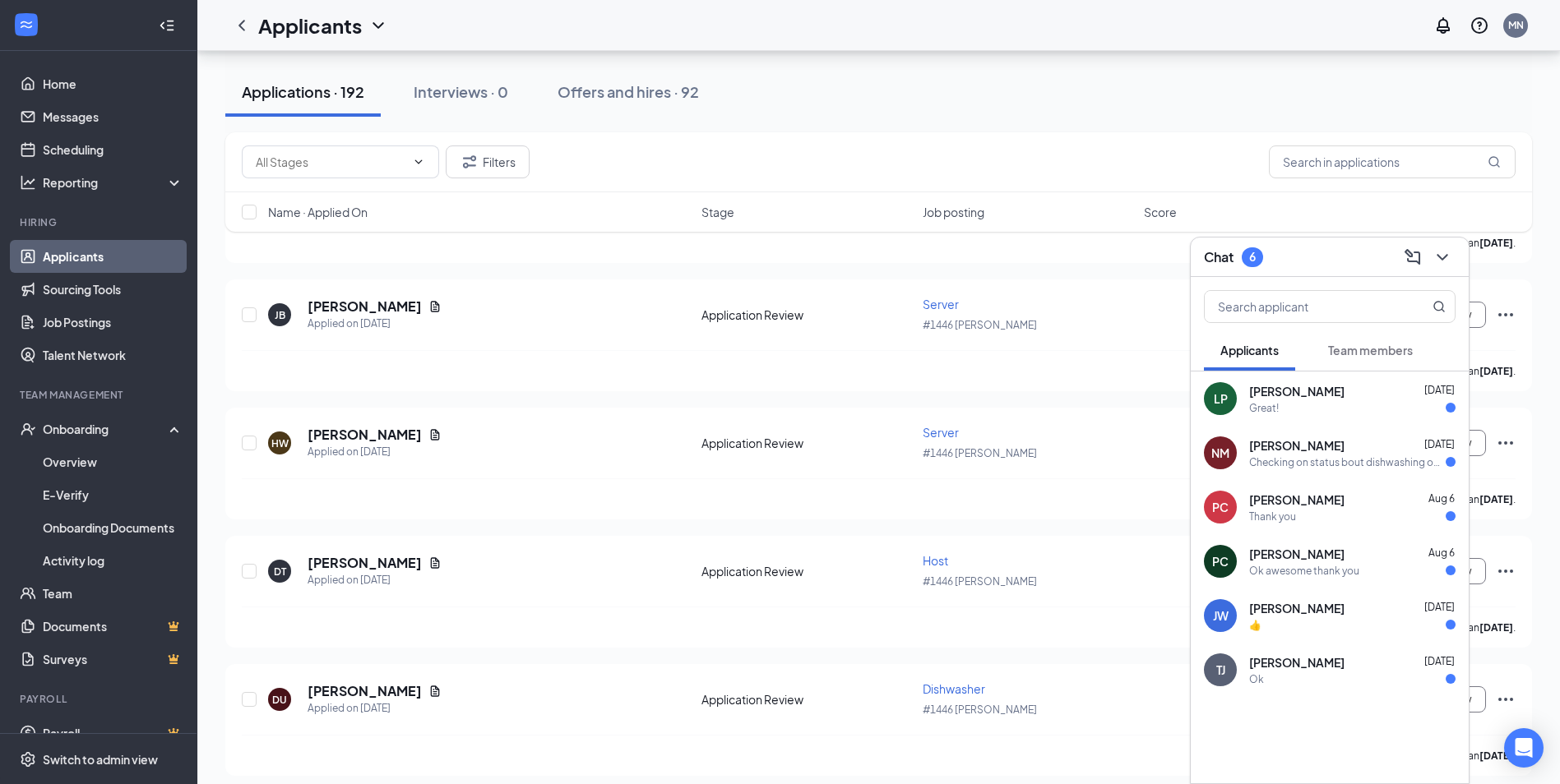
click at [1213, 552] on div "PC" at bounding box center [1220, 561] width 33 height 33
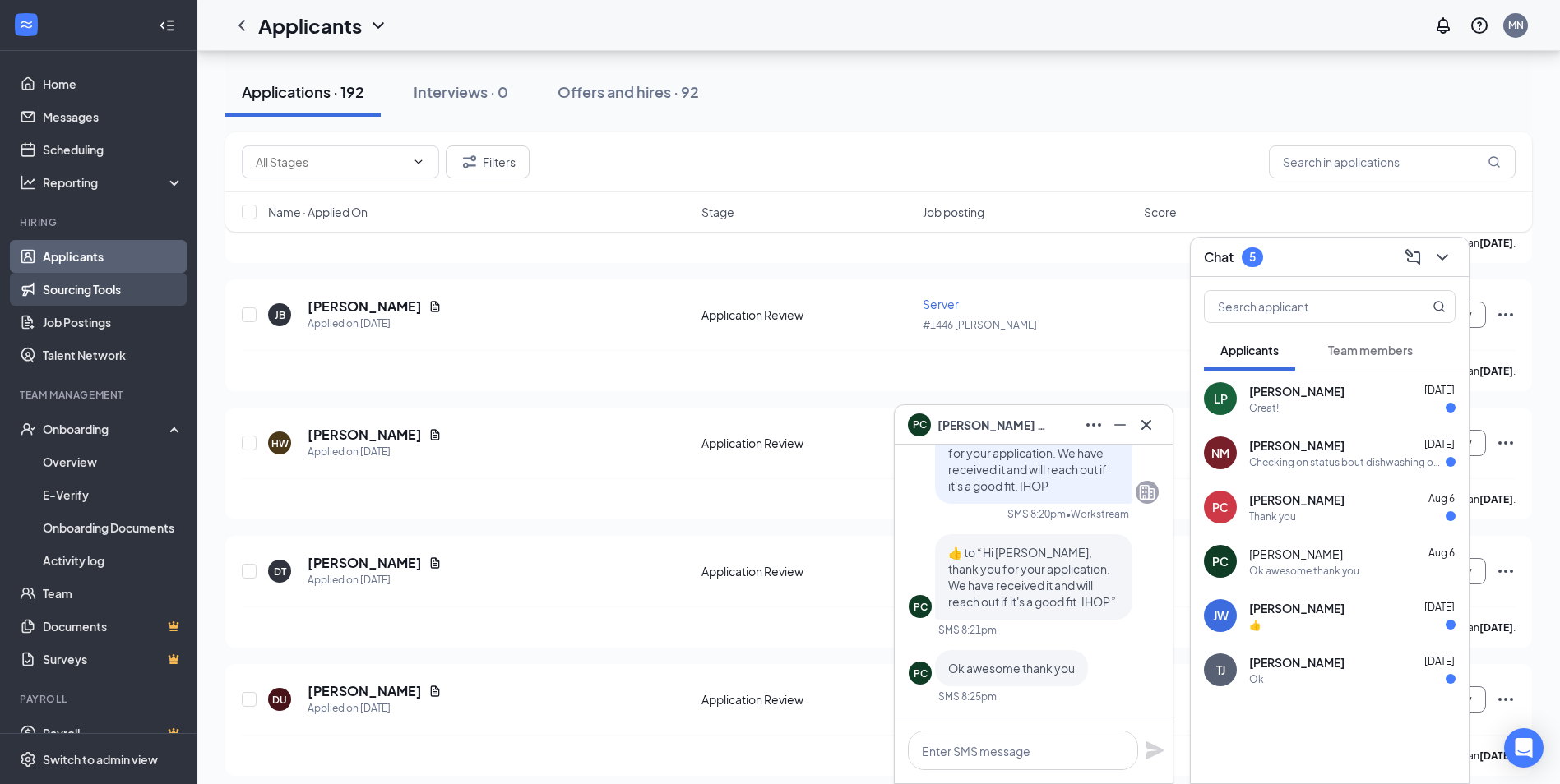
click at [127, 284] on link "Sourcing Tools" at bounding box center [113, 289] width 140 height 33
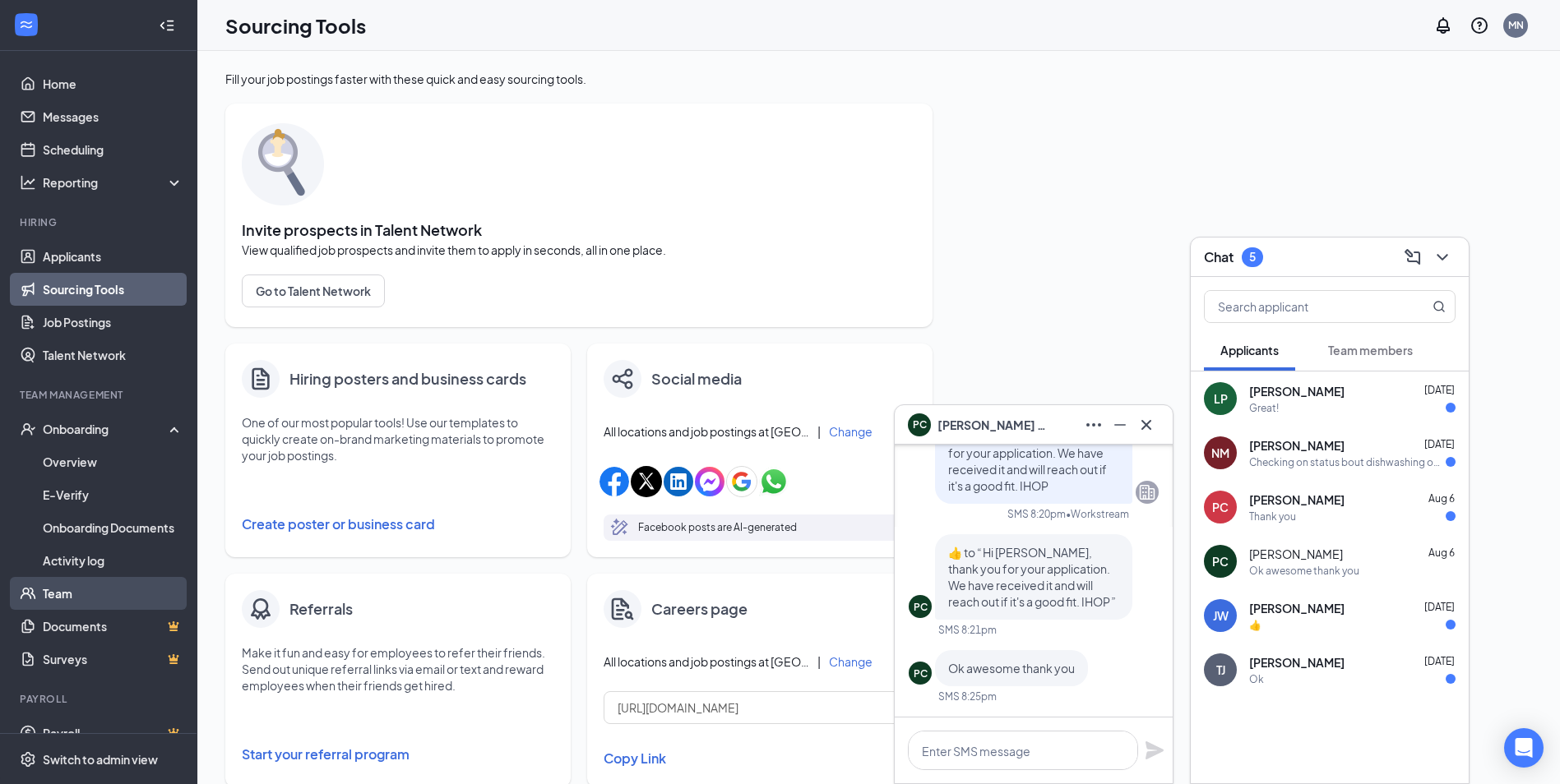
click at [49, 598] on link "Team" at bounding box center [113, 593] width 140 height 33
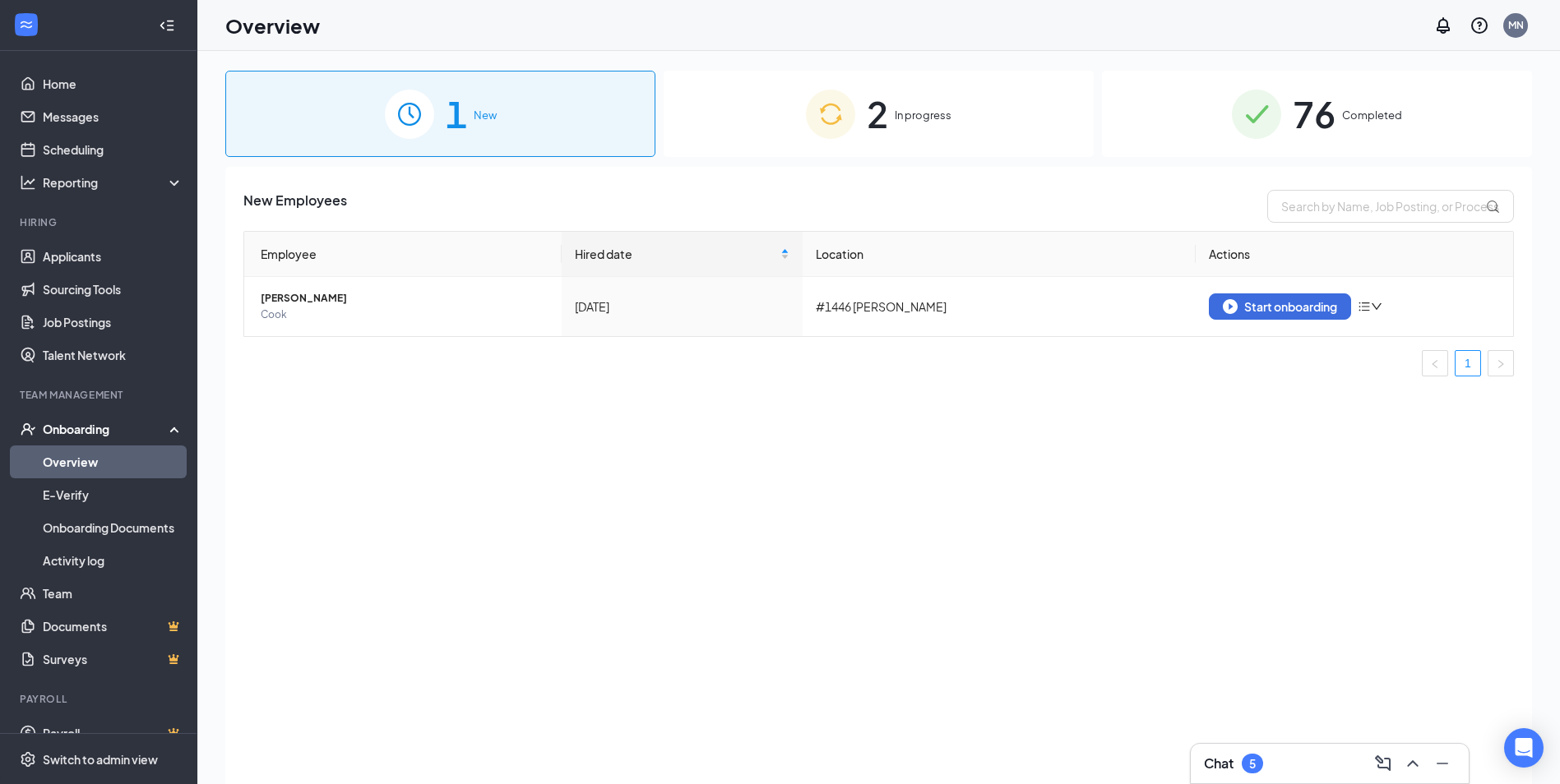
click at [908, 106] on div "2 In progress" at bounding box center [878, 114] width 430 height 86
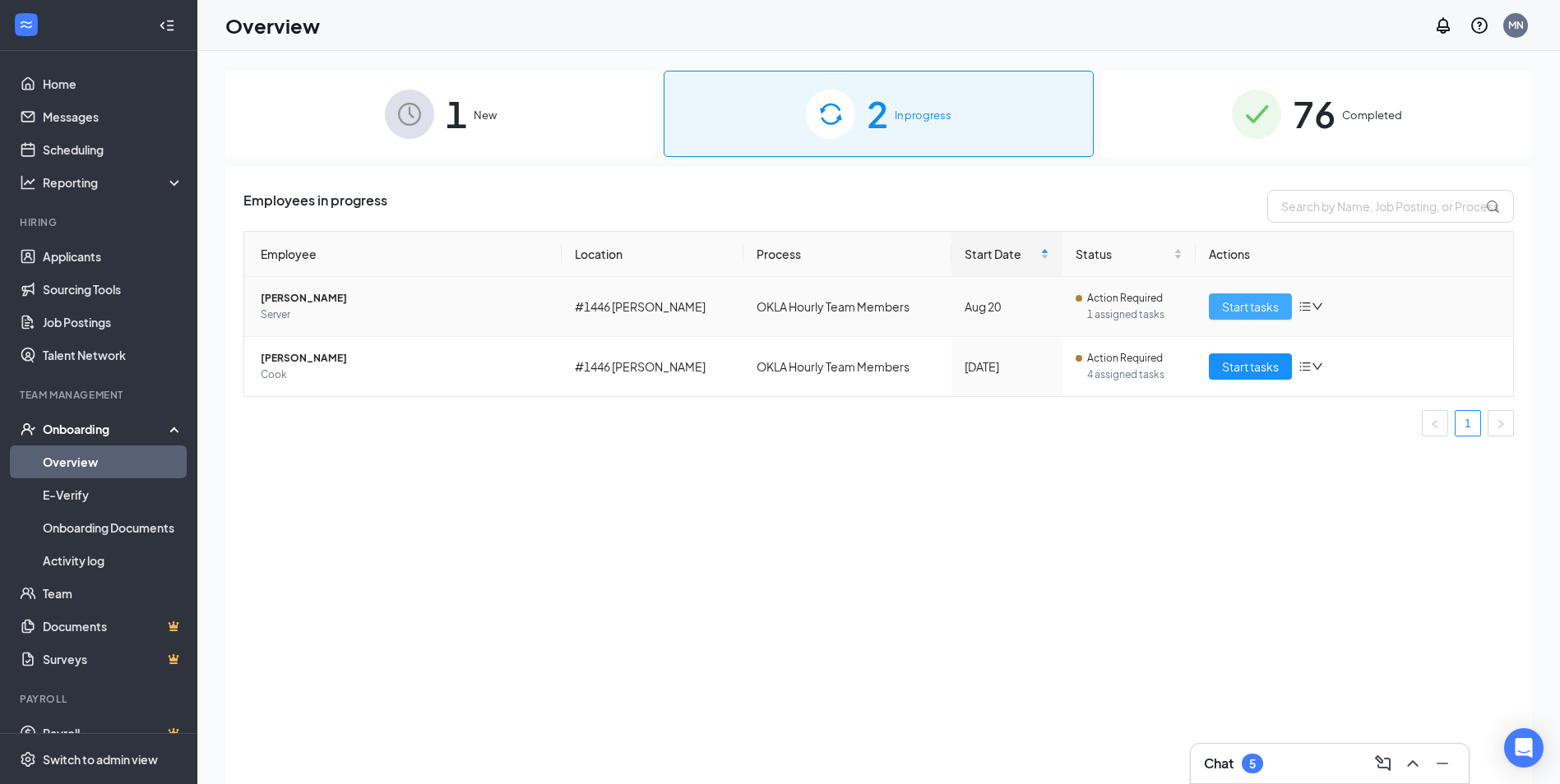
click at [1227, 306] on span "Start tasks" at bounding box center [1250, 306] width 57 height 18
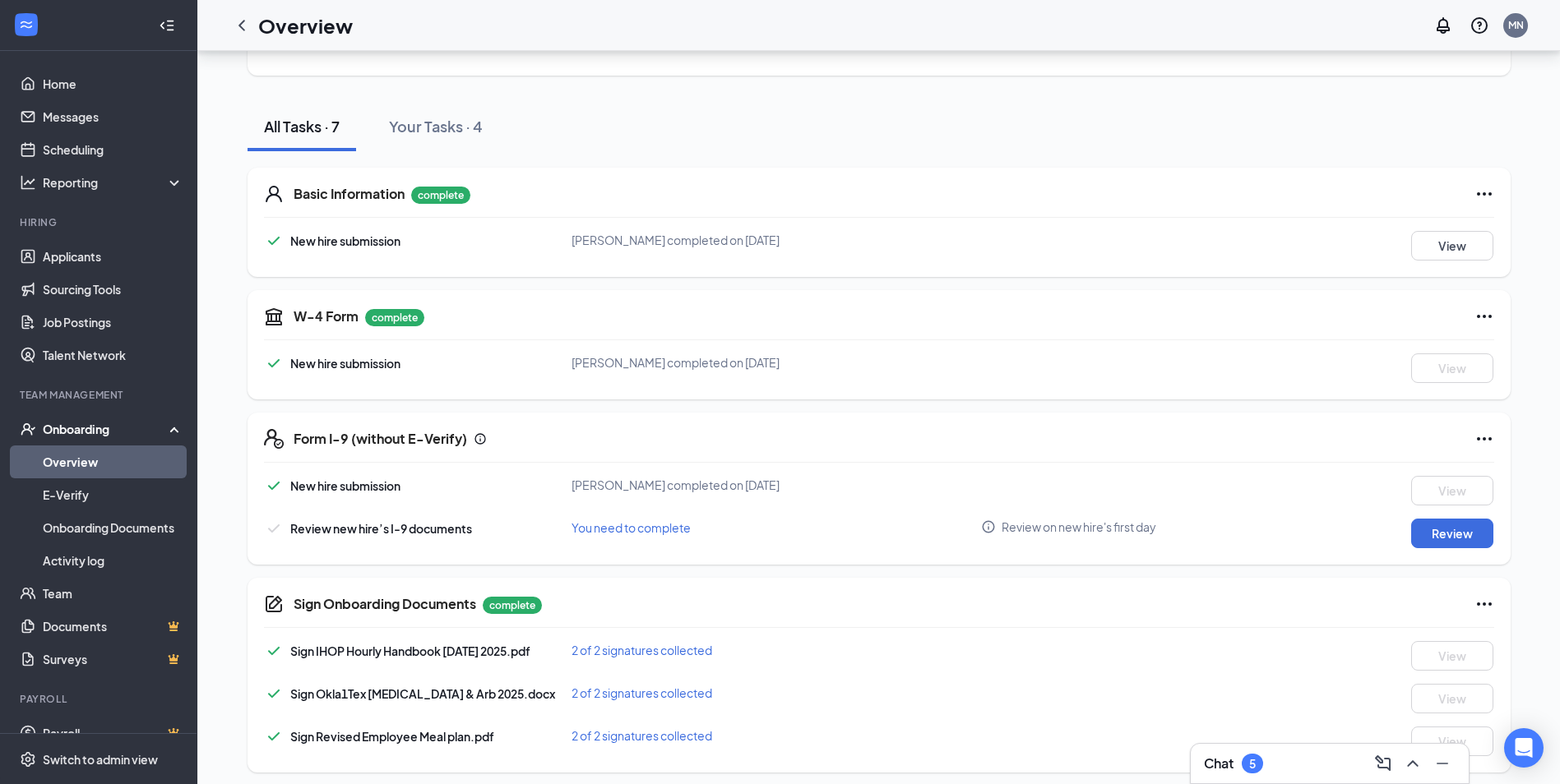
scroll to position [147, 0]
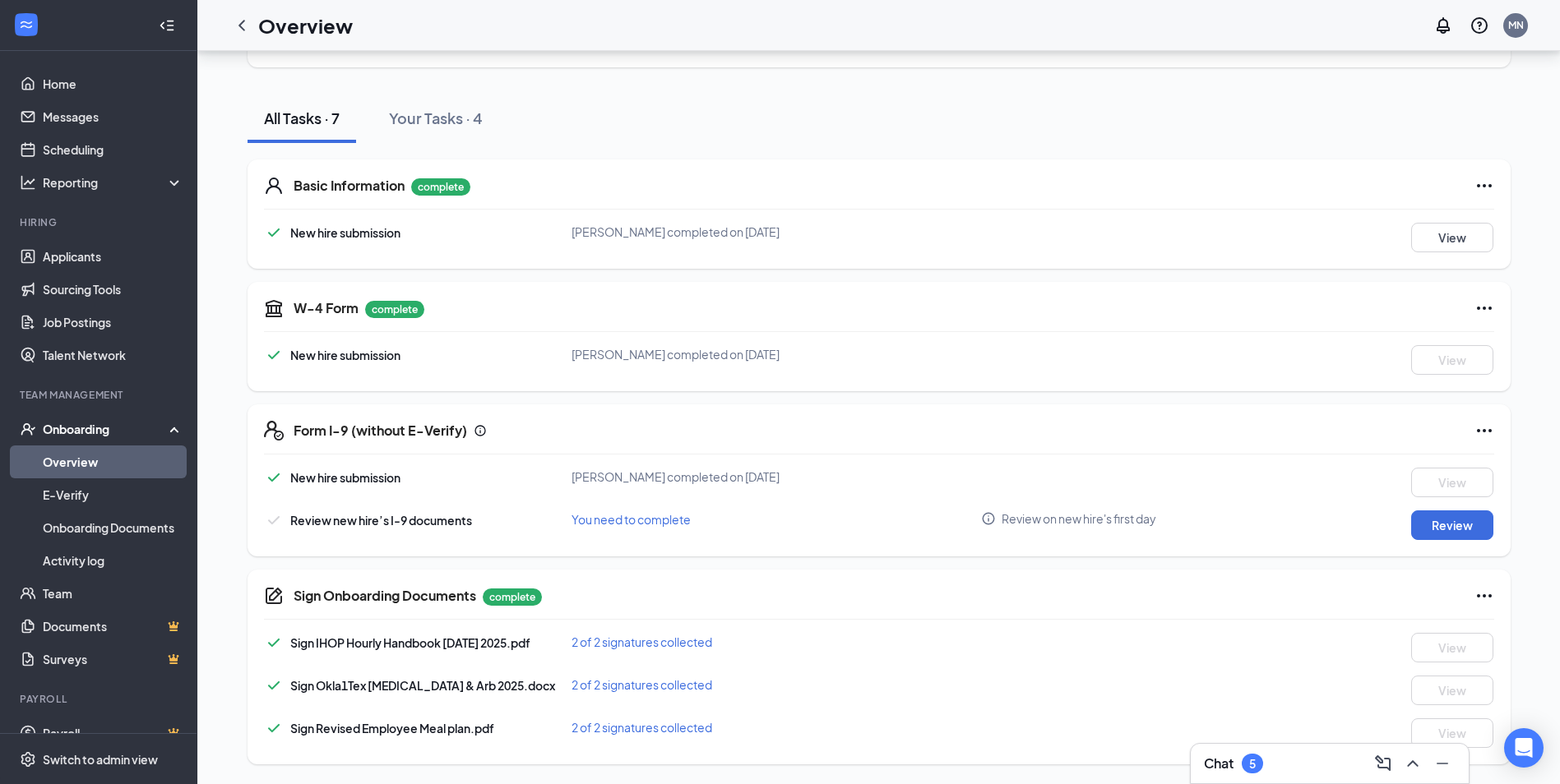
click at [404, 733] on span "Sign Revised Employee Meal plan.pdf" at bounding box center [392, 727] width 204 height 14
click at [107, 633] on link "Documents" at bounding box center [113, 627] width 140 height 33
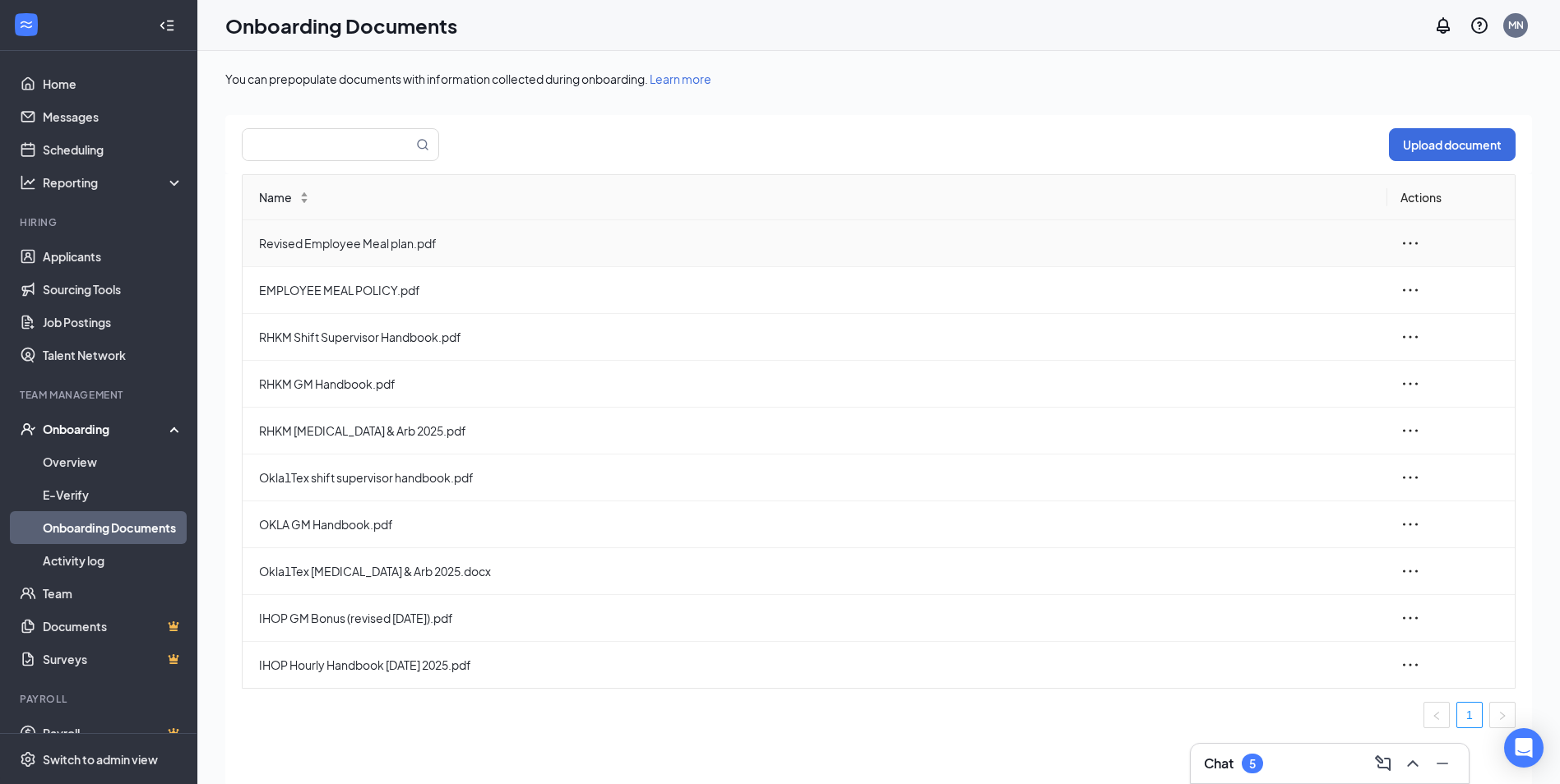
click at [1414, 233] on icon "ellipsis" at bounding box center [1410, 243] width 20 height 20
click at [1255, 286] on div "View and download" at bounding box center [1321, 281] width 178 height 20
click at [72, 249] on link "Applicants" at bounding box center [113, 256] width 140 height 33
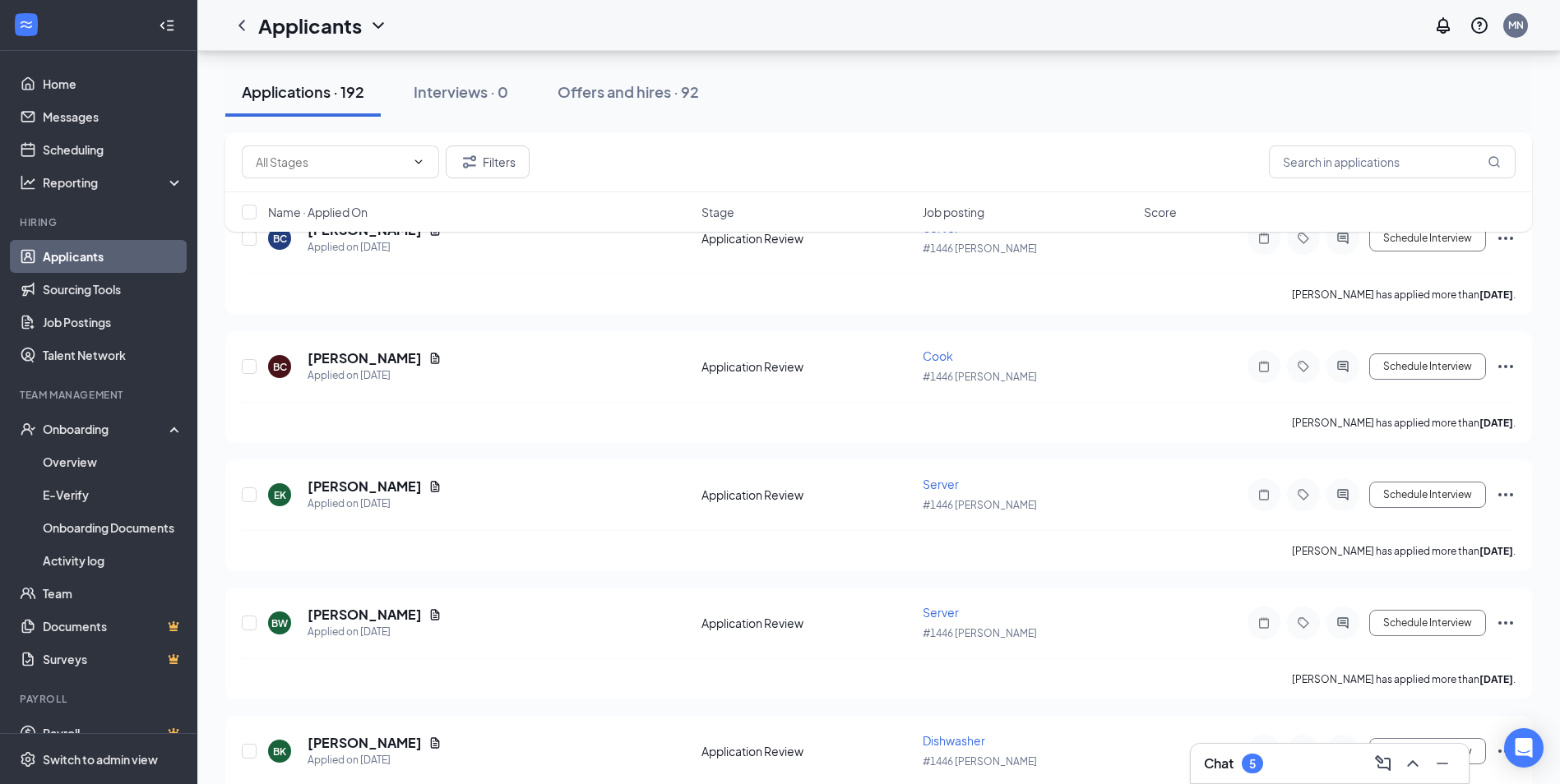
scroll to position [3973, 0]
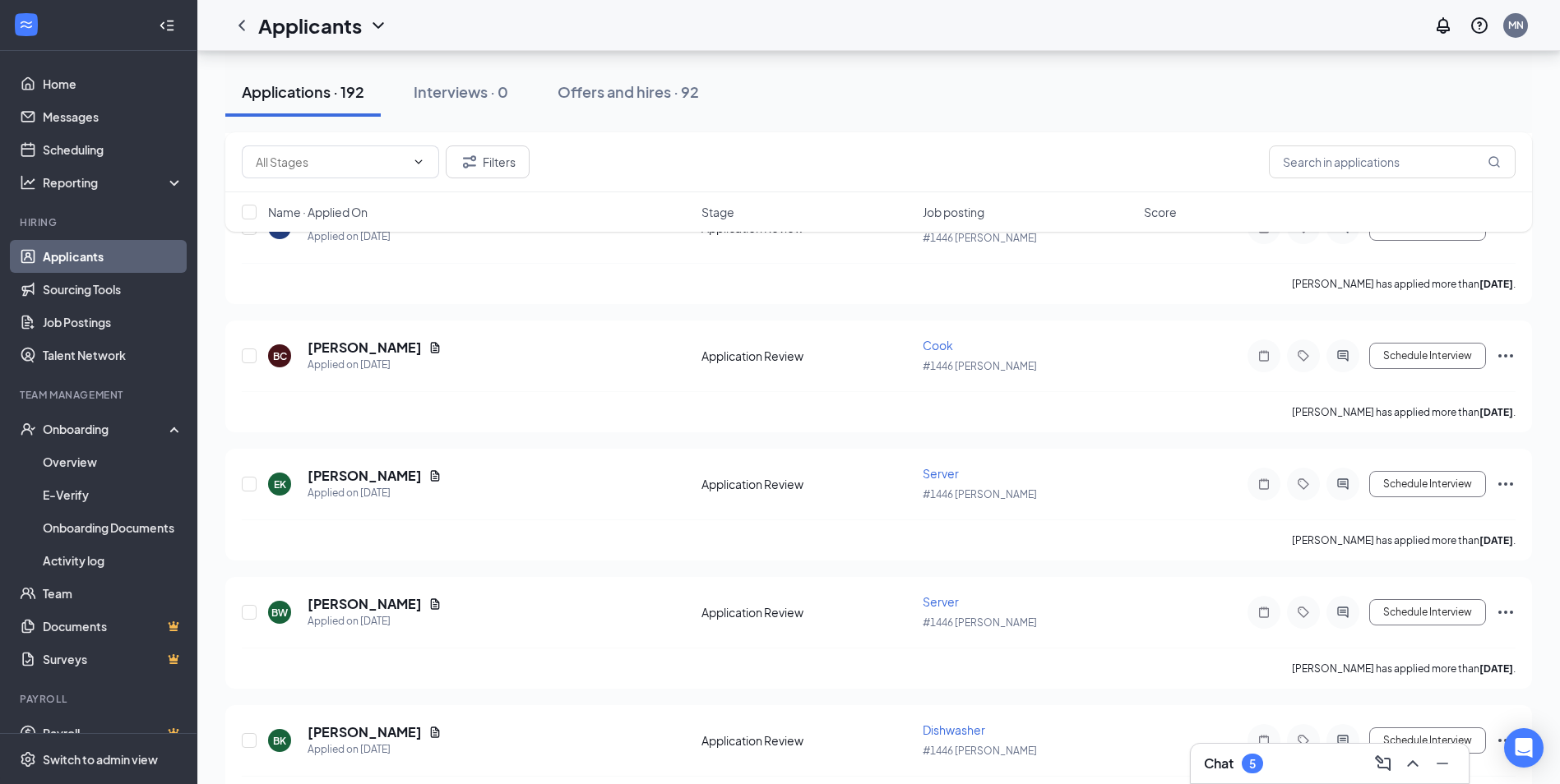
click at [286, 90] on div "Applications · 192" at bounding box center [303, 91] width 123 height 20
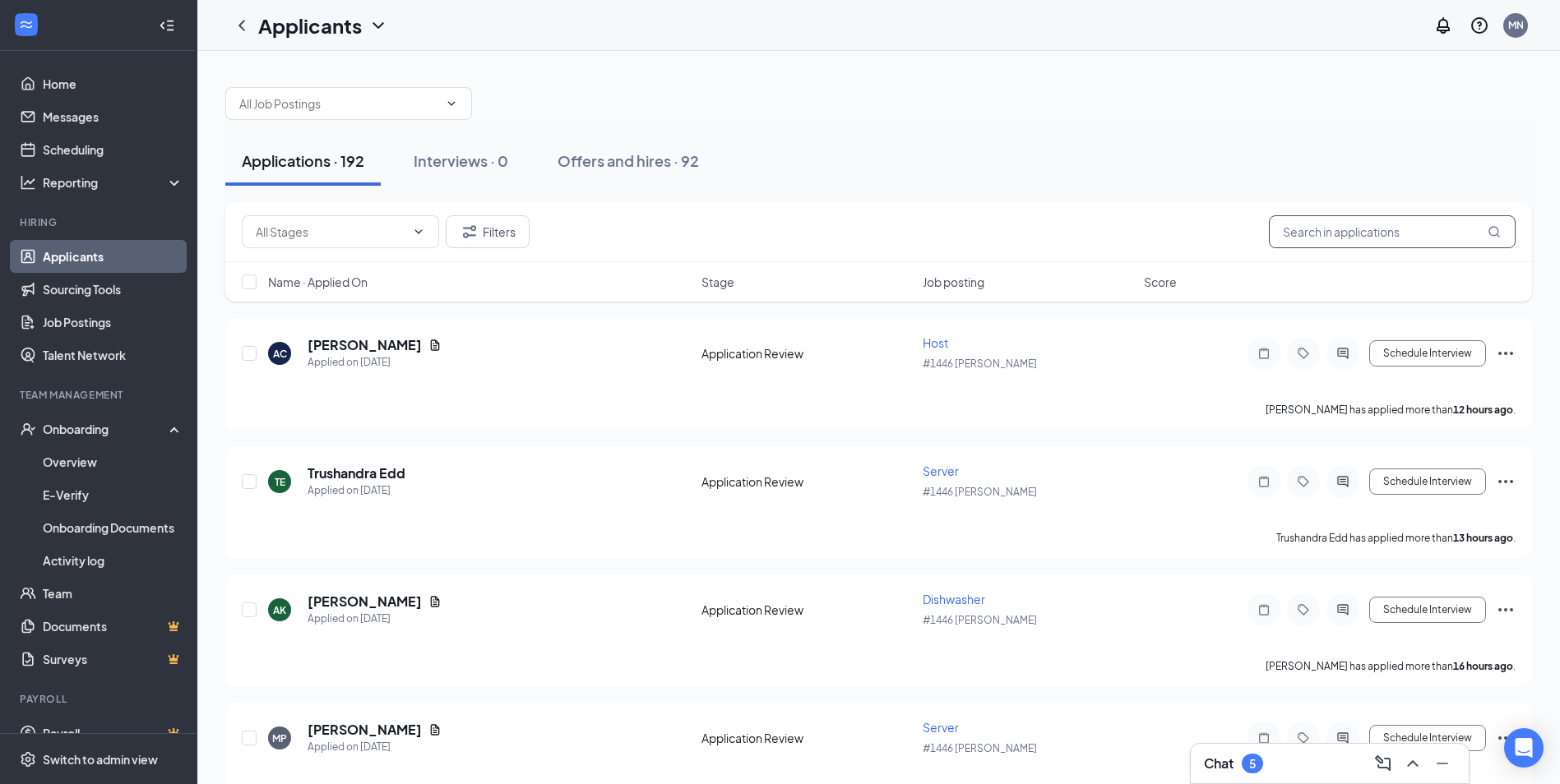
click at [1398, 240] on input "text" at bounding box center [1392, 231] width 247 height 33
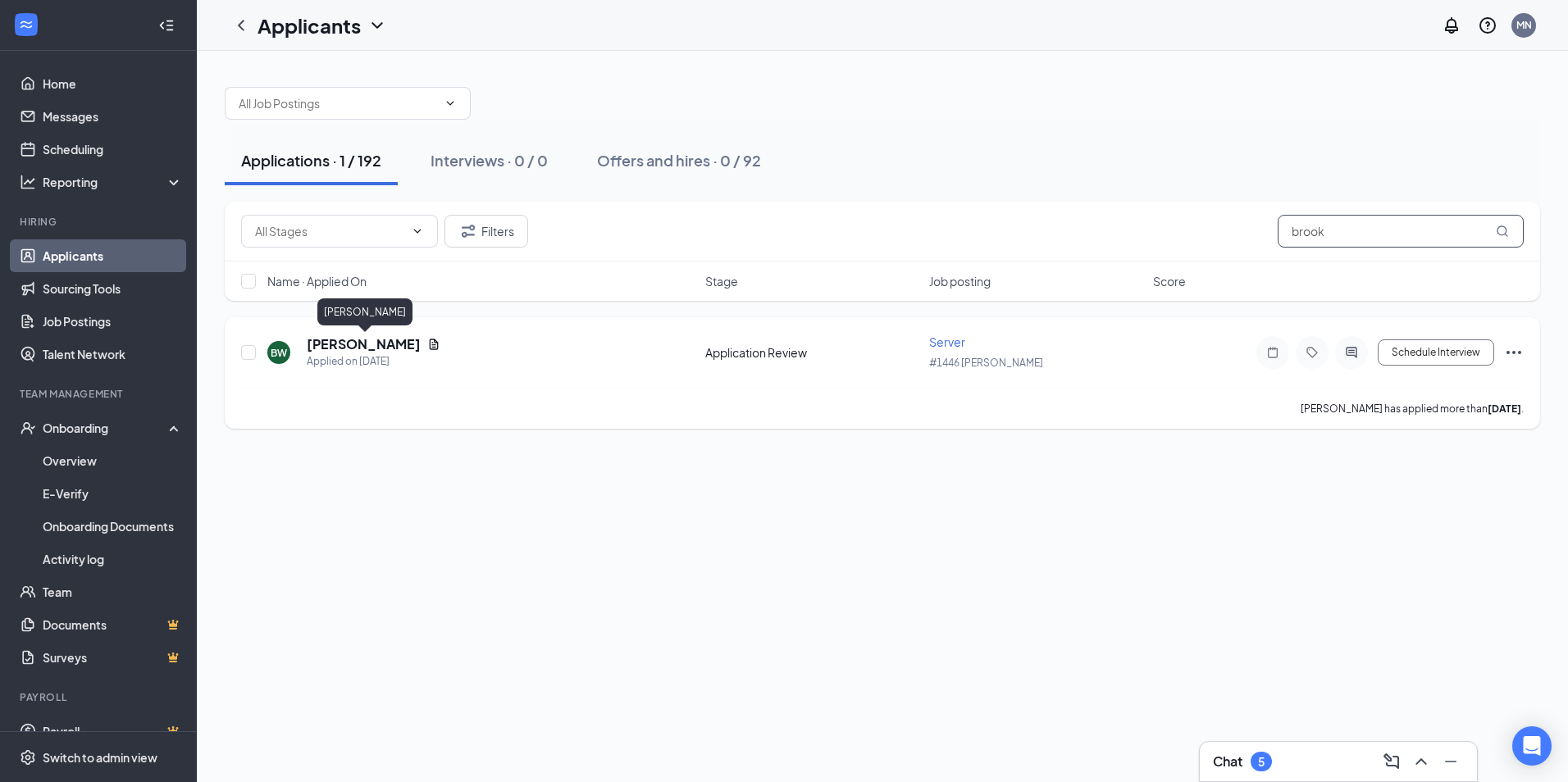
type input "brook"
click at [352, 346] on h5 "[PERSON_NAME]" at bounding box center [363, 344] width 114 height 18
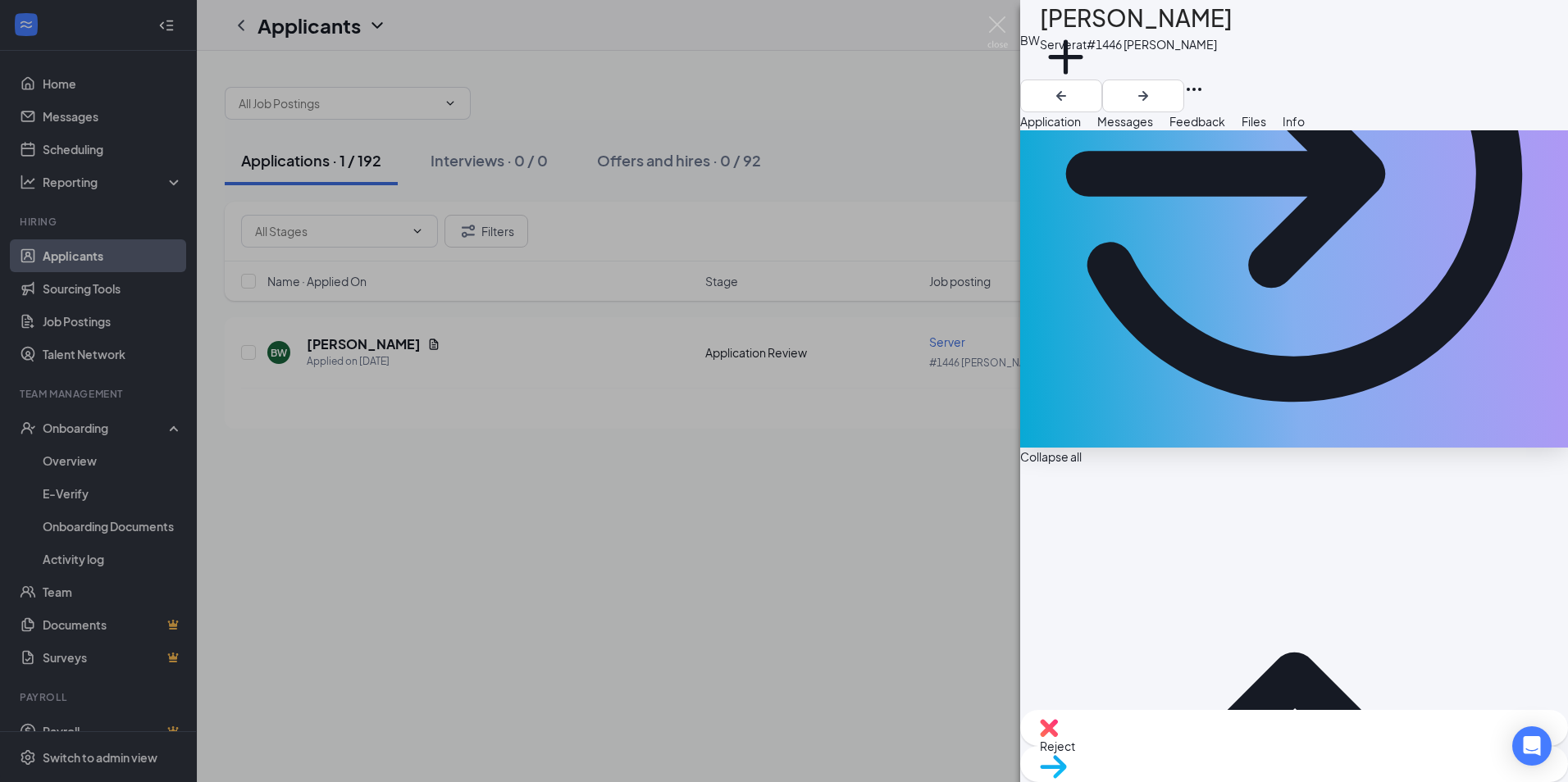
scroll to position [273, 0]
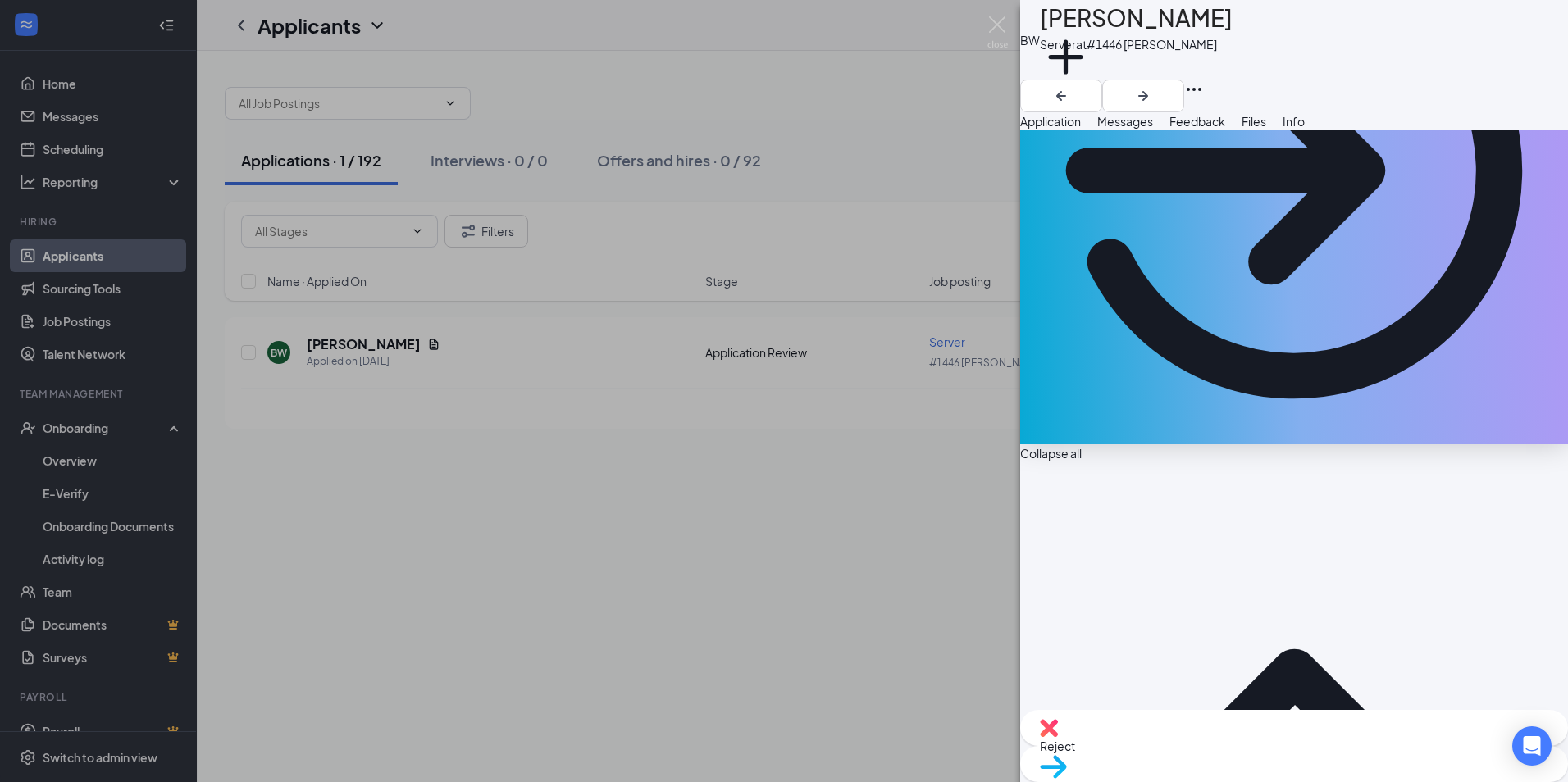
click at [1081, 128] on span "Application" at bounding box center [1050, 121] width 60 height 14
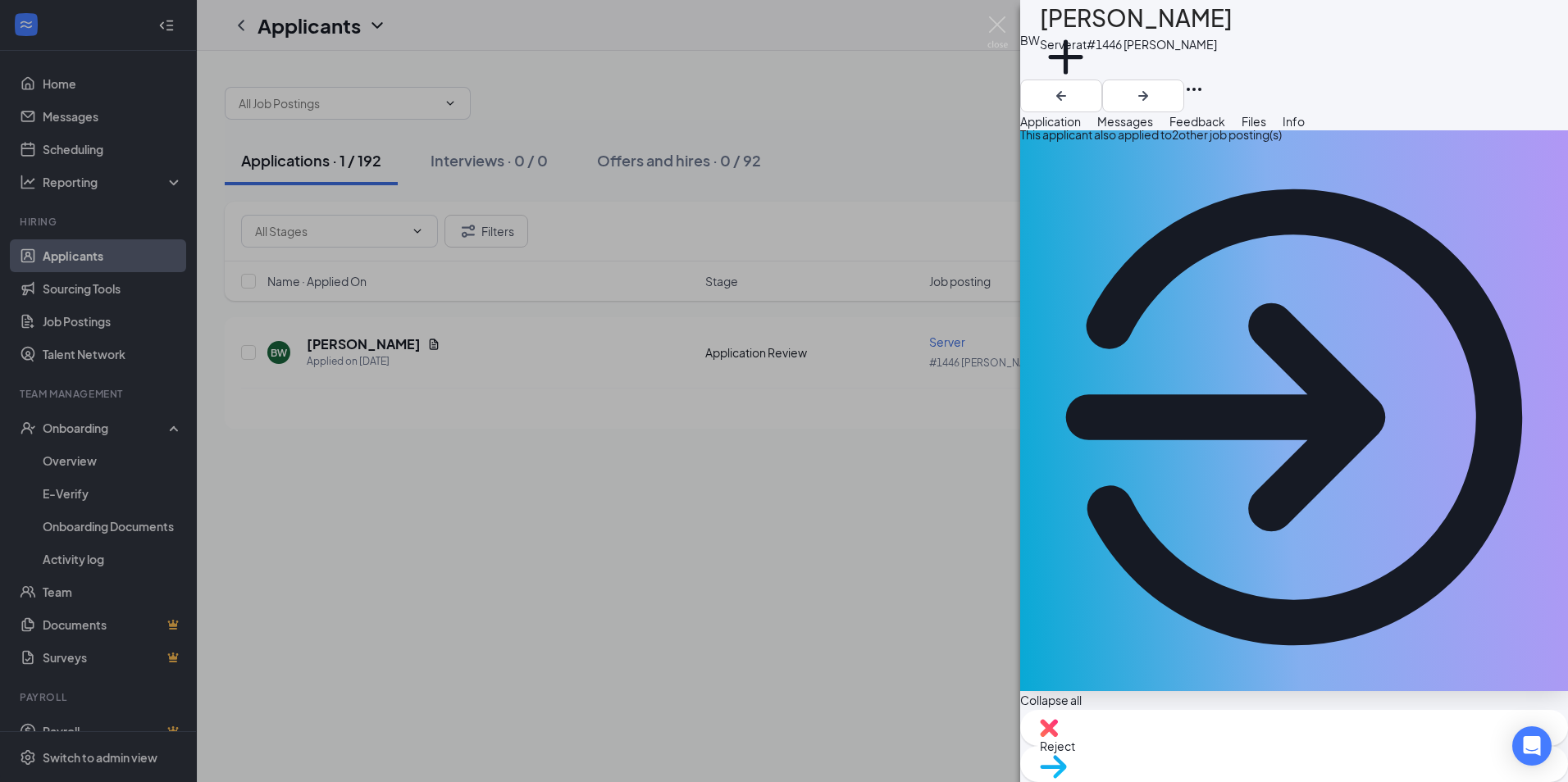
scroll to position [0, 0]
